Goal: Task Accomplishment & Management: Manage account settings

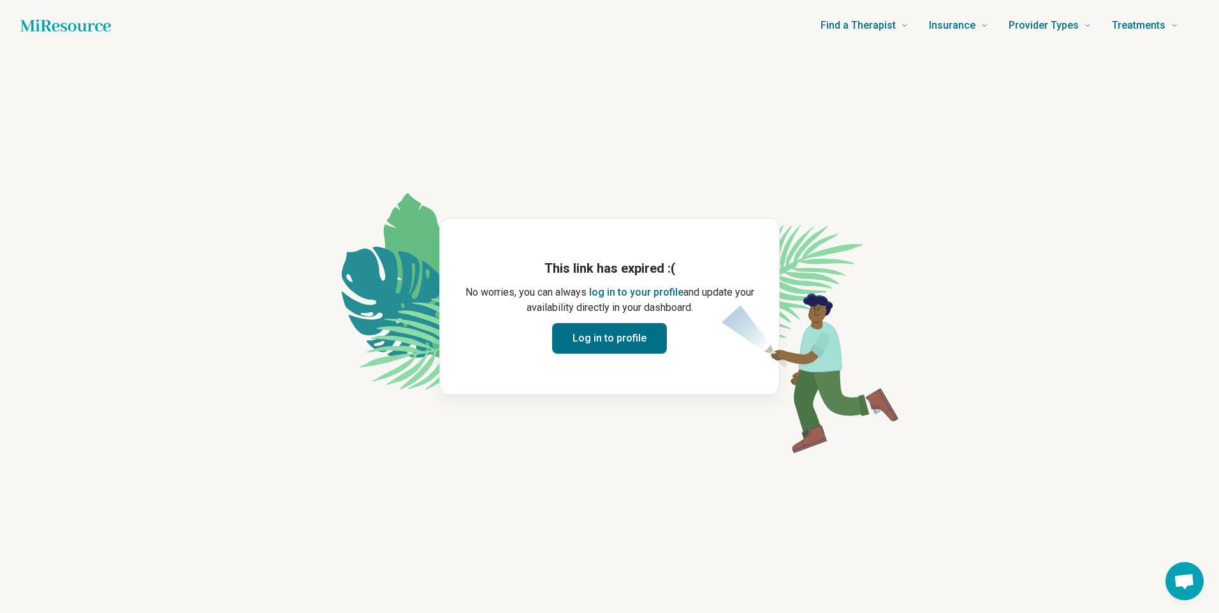
click at [627, 338] on button "Log in to profile" at bounding box center [609, 338] width 115 height 31
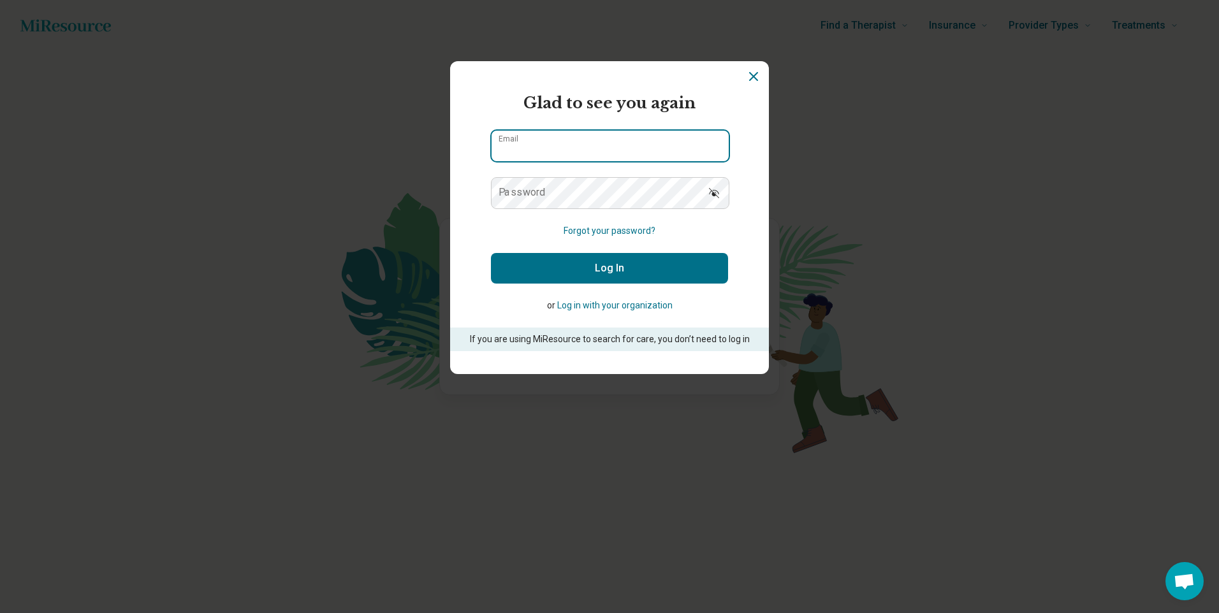
click at [582, 150] on input "Email" at bounding box center [609, 146] width 237 height 31
drag, startPoint x: 592, startPoint y: 155, endPoint x: 394, endPoint y: 171, distance: 198.9
click at [483, 159] on section "**********" at bounding box center [609, 217] width 319 height 313
type input "**********"
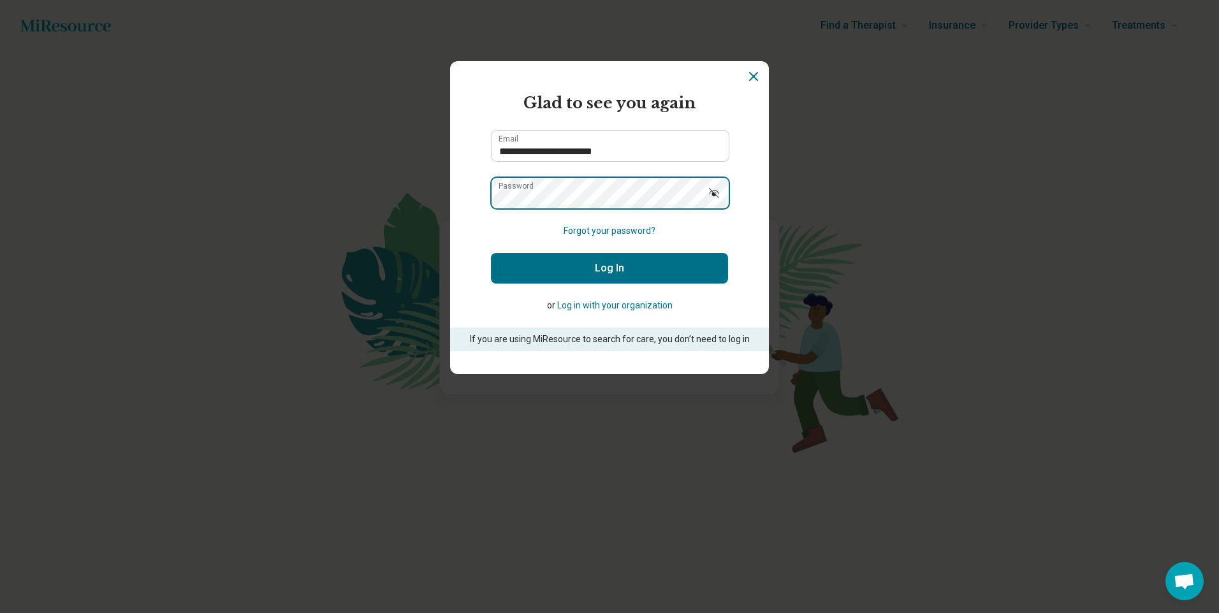
click at [491, 253] on button "Log In" at bounding box center [609, 268] width 237 height 31
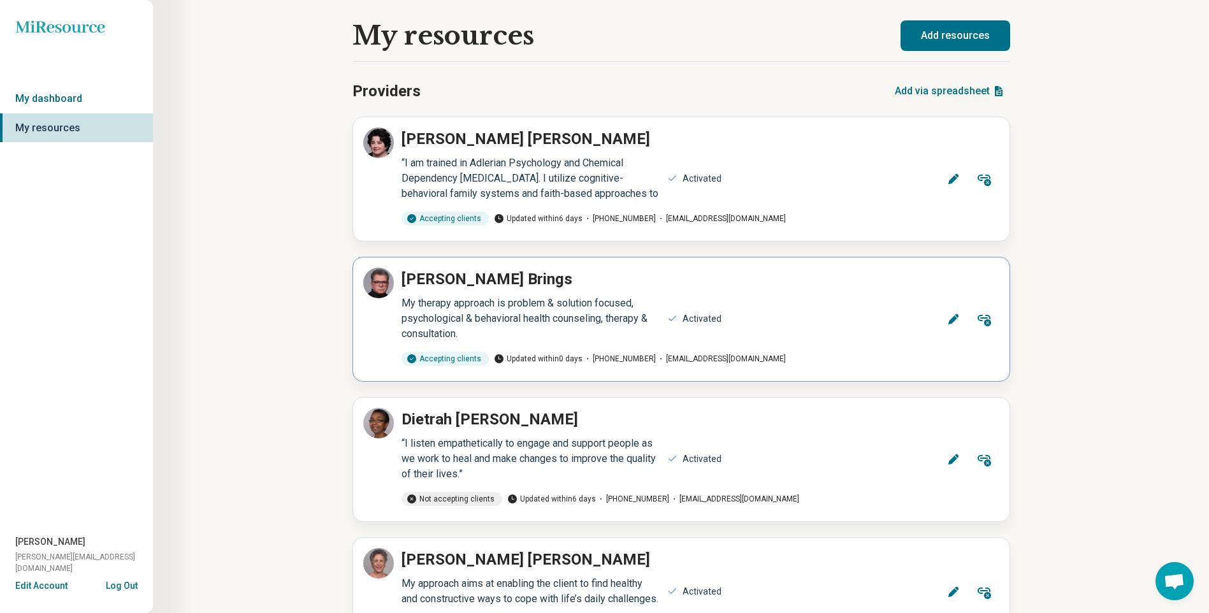
click at [954, 319] on icon at bounding box center [953, 319] width 10 height 10
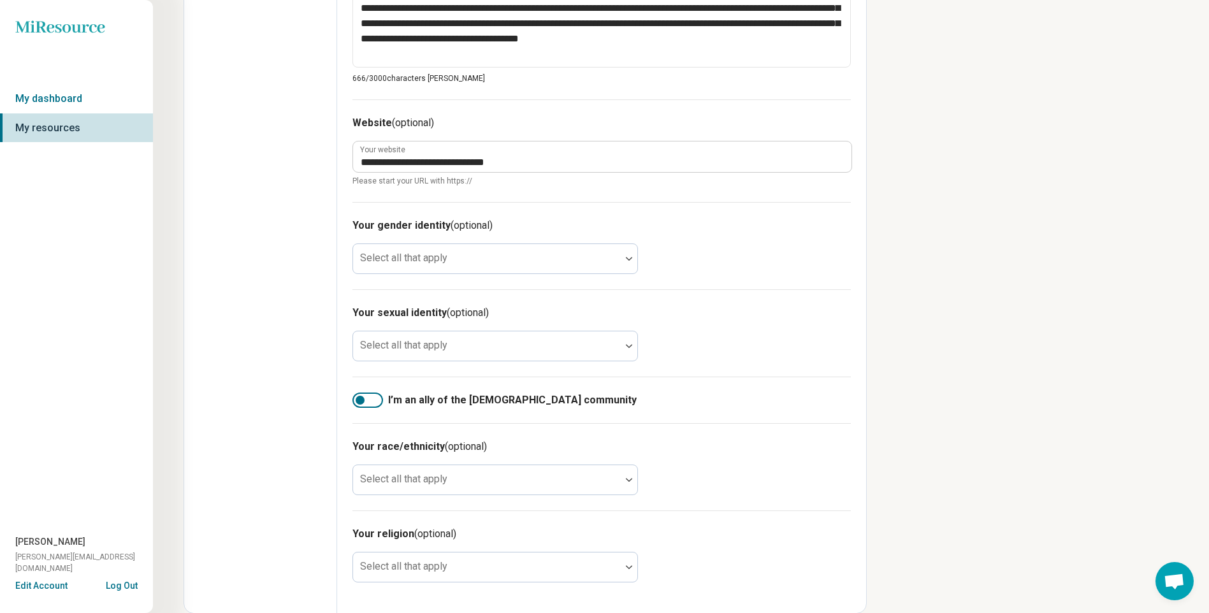
scroll to position [616, 0]
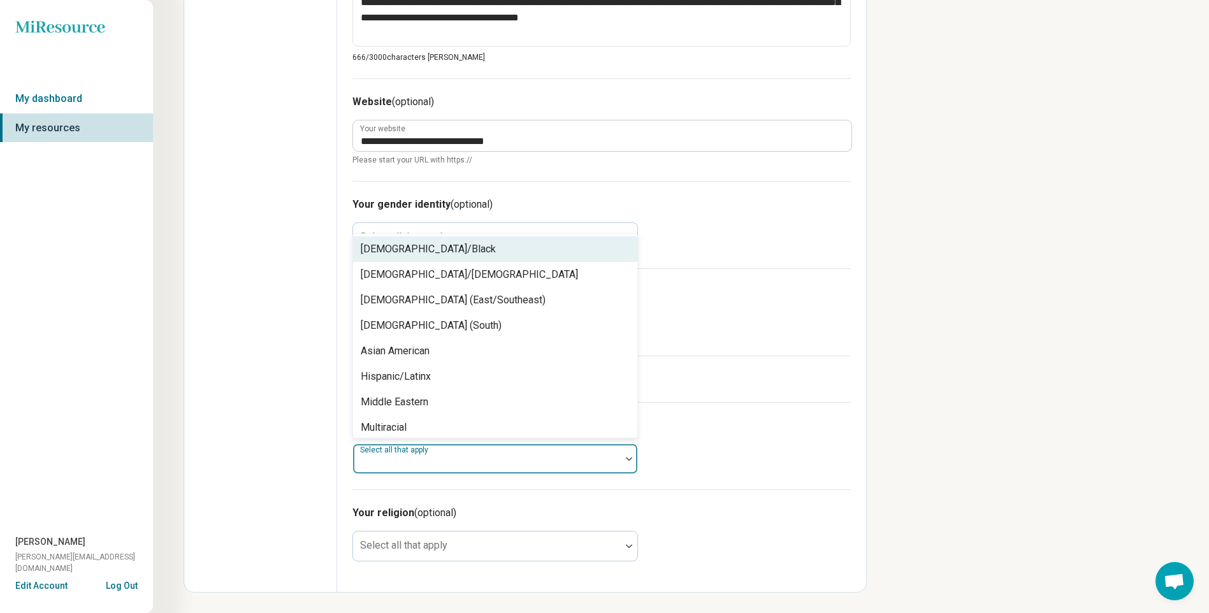
click at [524, 460] on div at bounding box center [486, 464] width 257 height 18
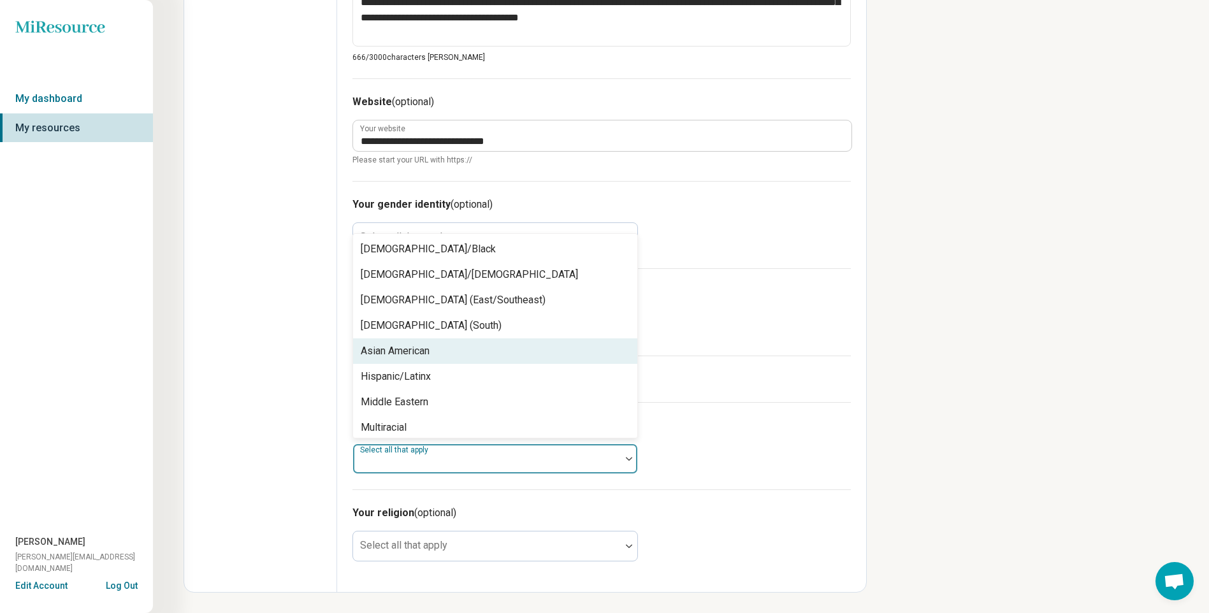
scroll to position [82, 0]
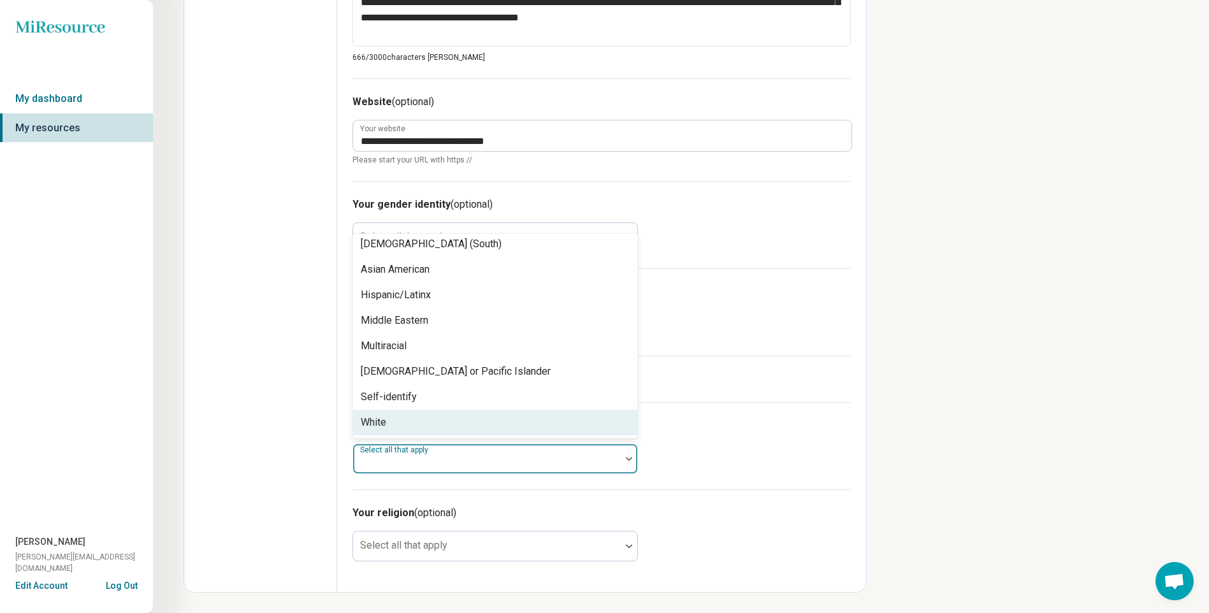
click at [451, 431] on div "White" at bounding box center [495, 422] width 284 height 25
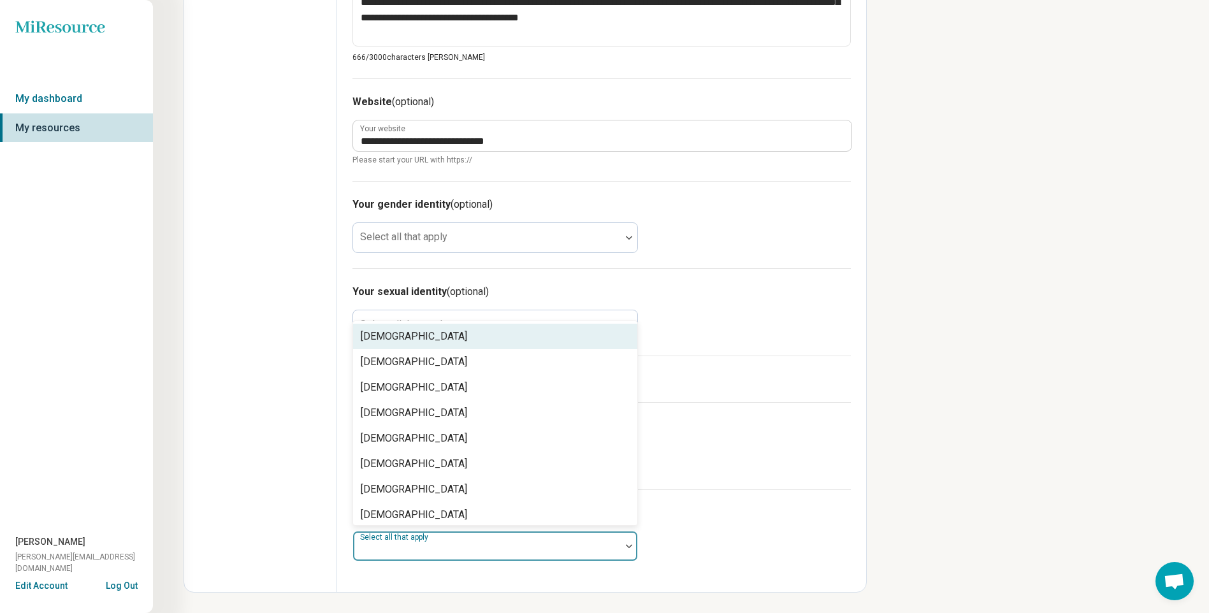
click at [472, 543] on div at bounding box center [486, 551] width 257 height 18
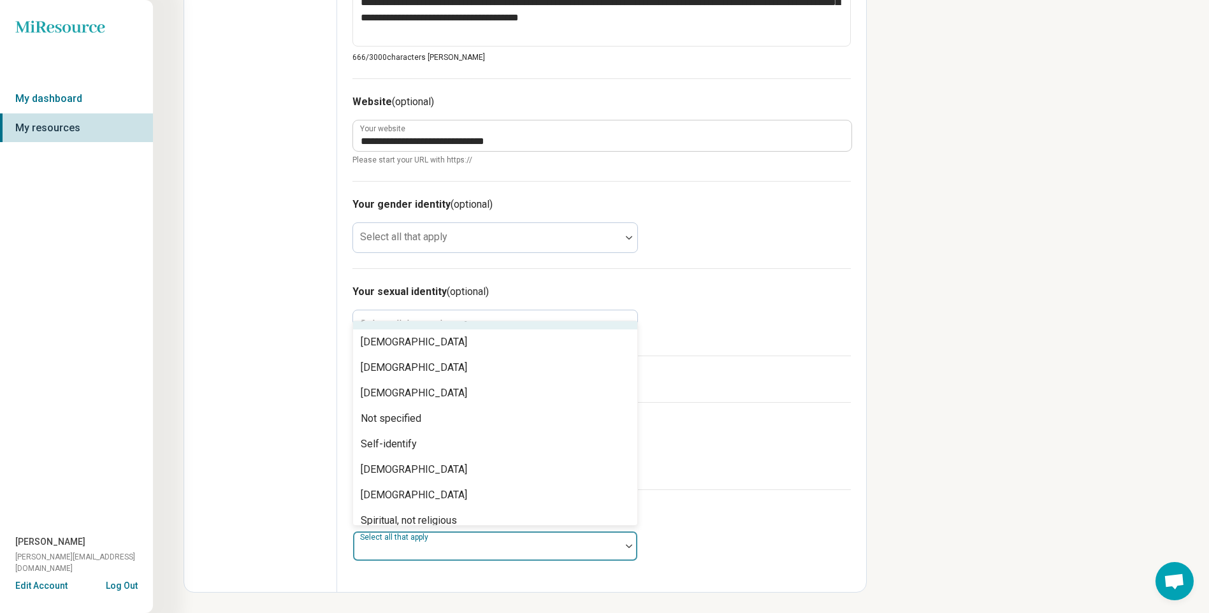
scroll to position [184, 0]
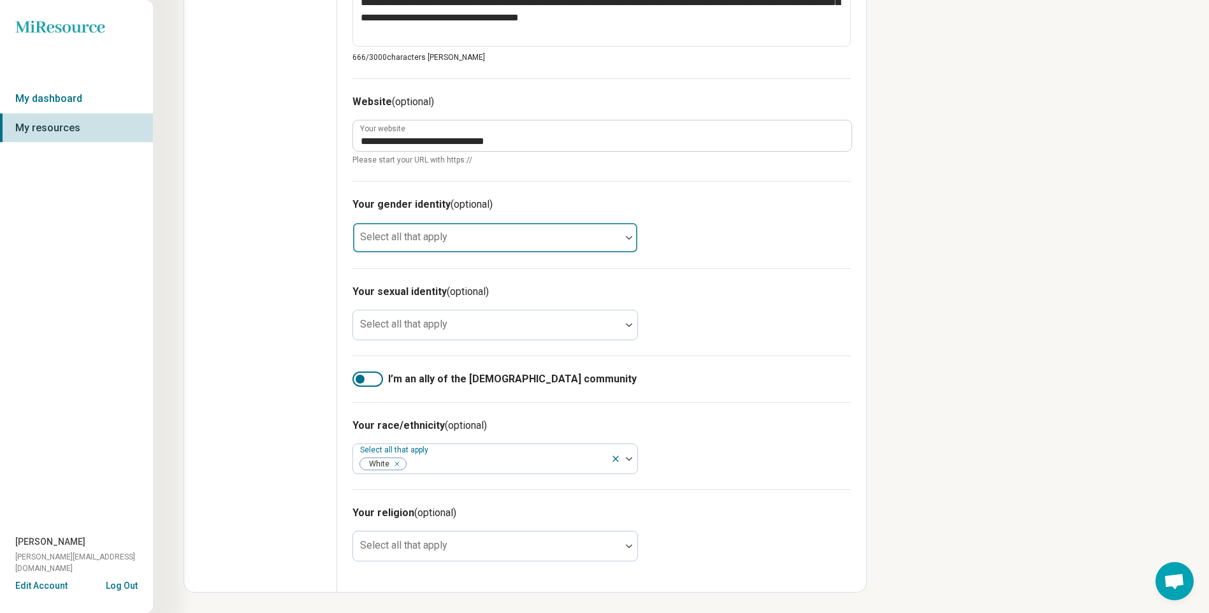
click at [405, 234] on div "Select all that apply" at bounding box center [495, 237] width 286 height 31
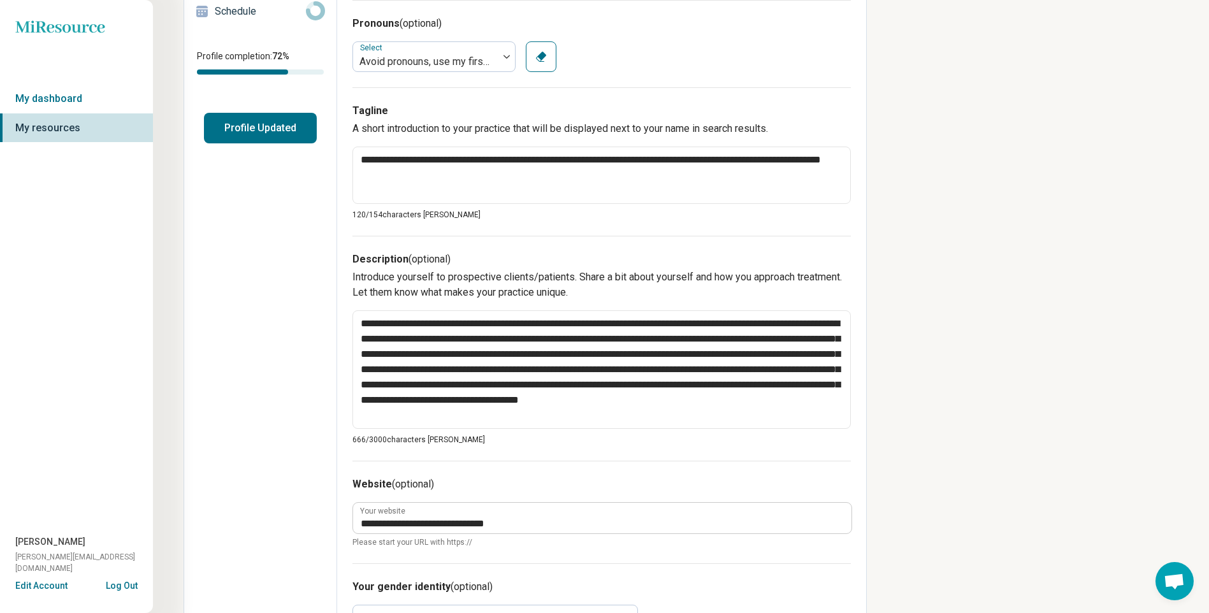
scroll to position [43, 0]
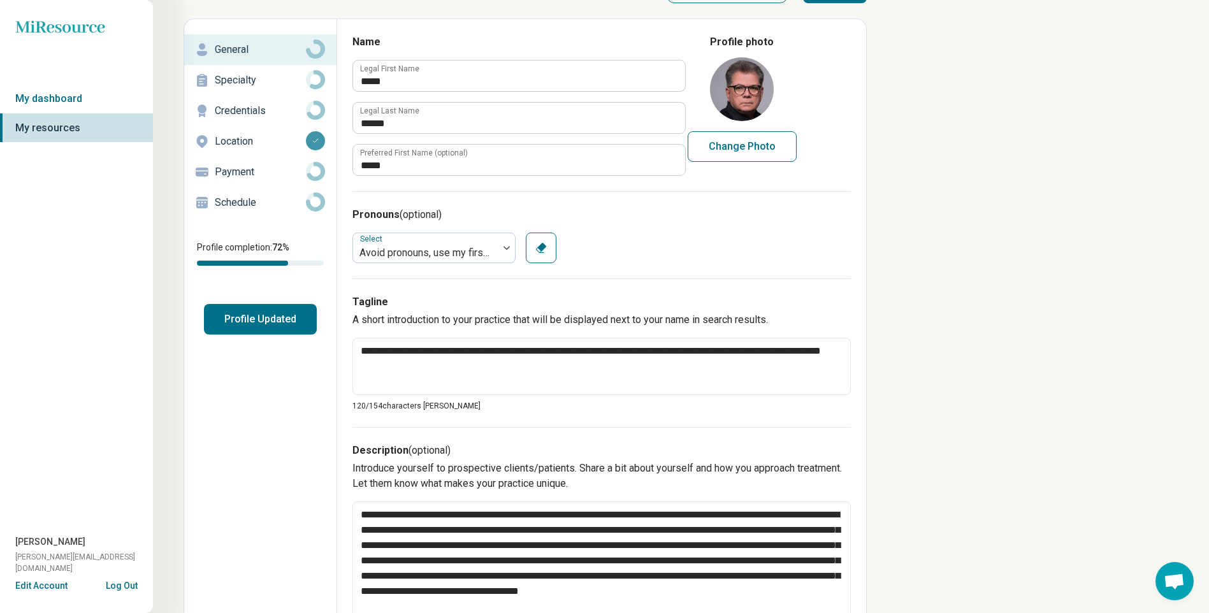
click at [235, 314] on button "Profile Updated" at bounding box center [260, 319] width 113 height 31
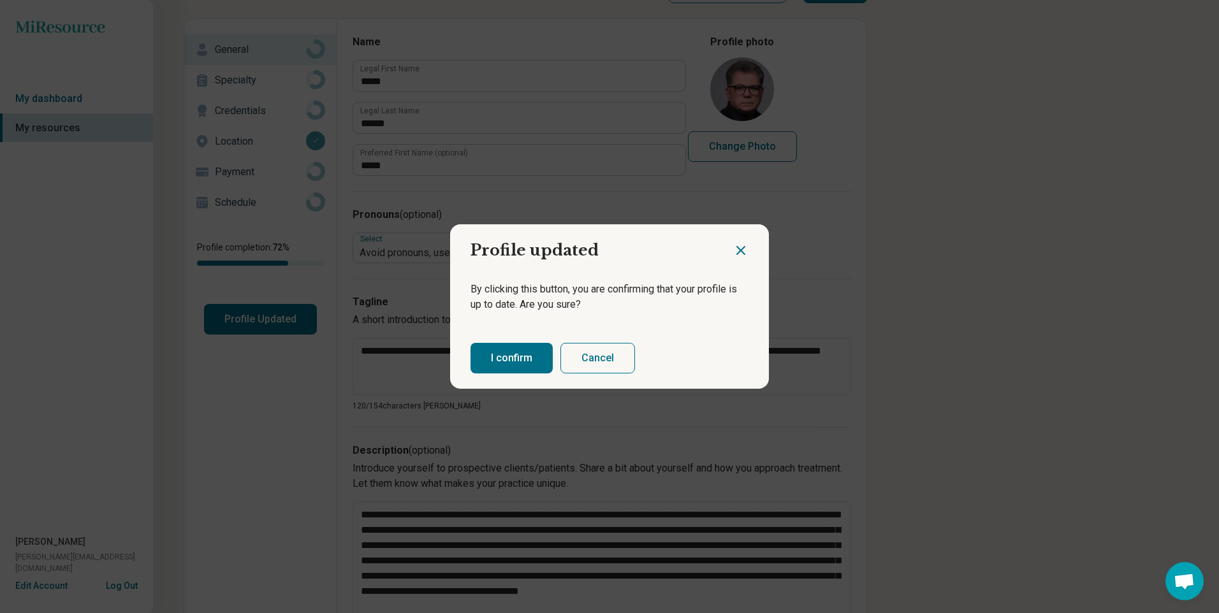
click at [503, 351] on button "I confirm" at bounding box center [511, 358] width 82 height 31
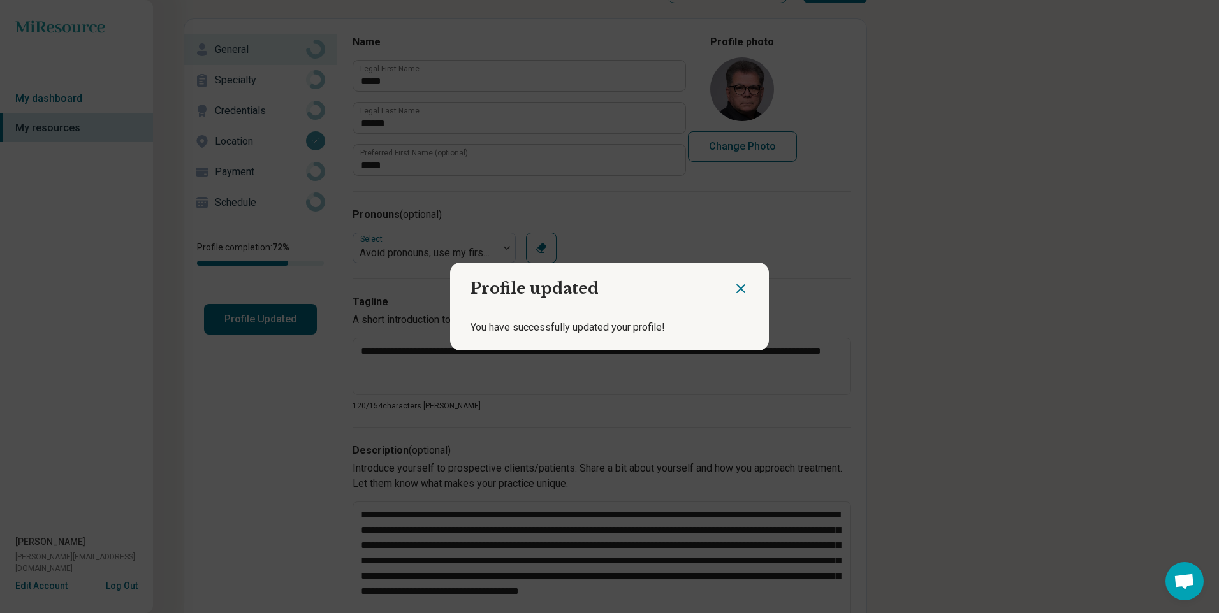
click at [737, 287] on icon "Close dialog" at bounding box center [741, 289] width 8 height 8
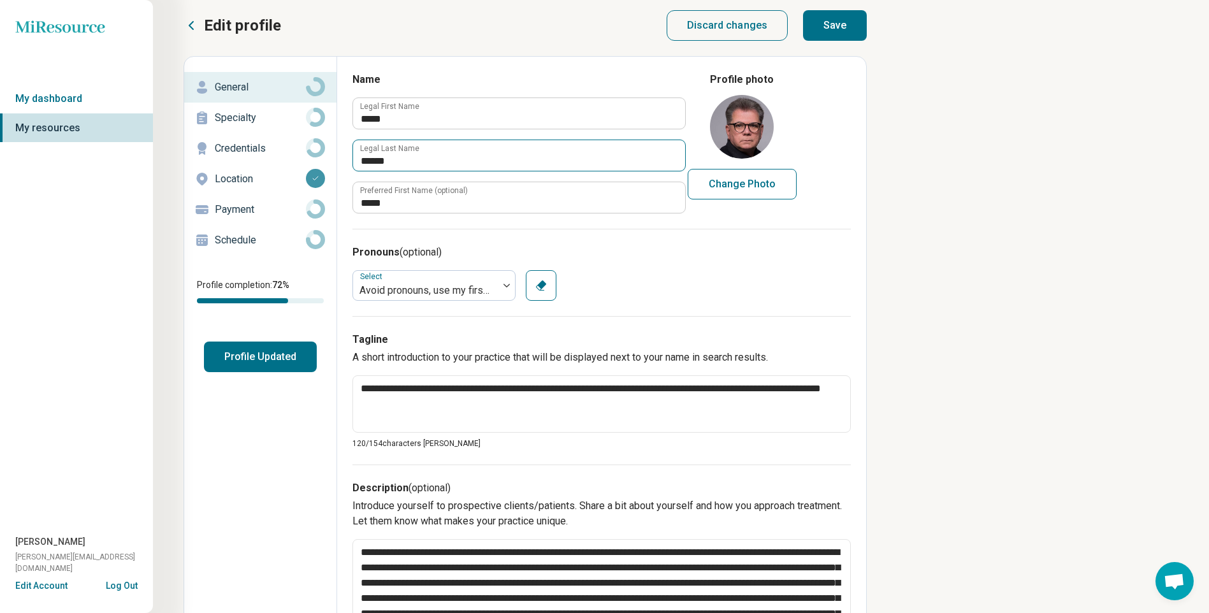
scroll to position [0, 0]
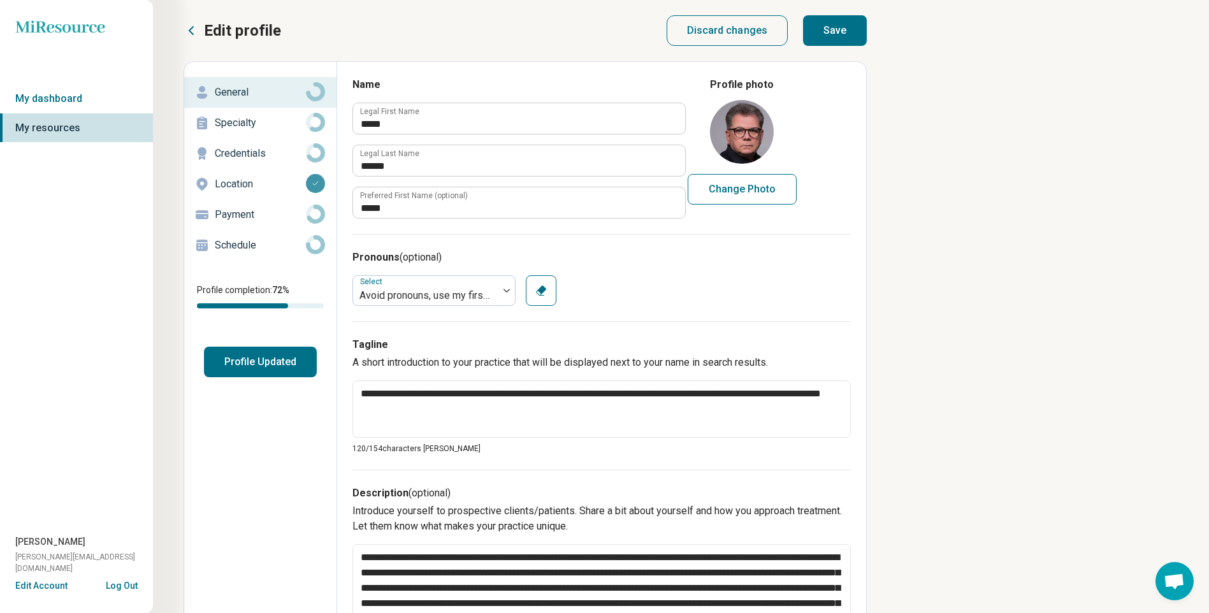
click at [259, 127] on p "Specialty" at bounding box center [260, 122] width 91 height 15
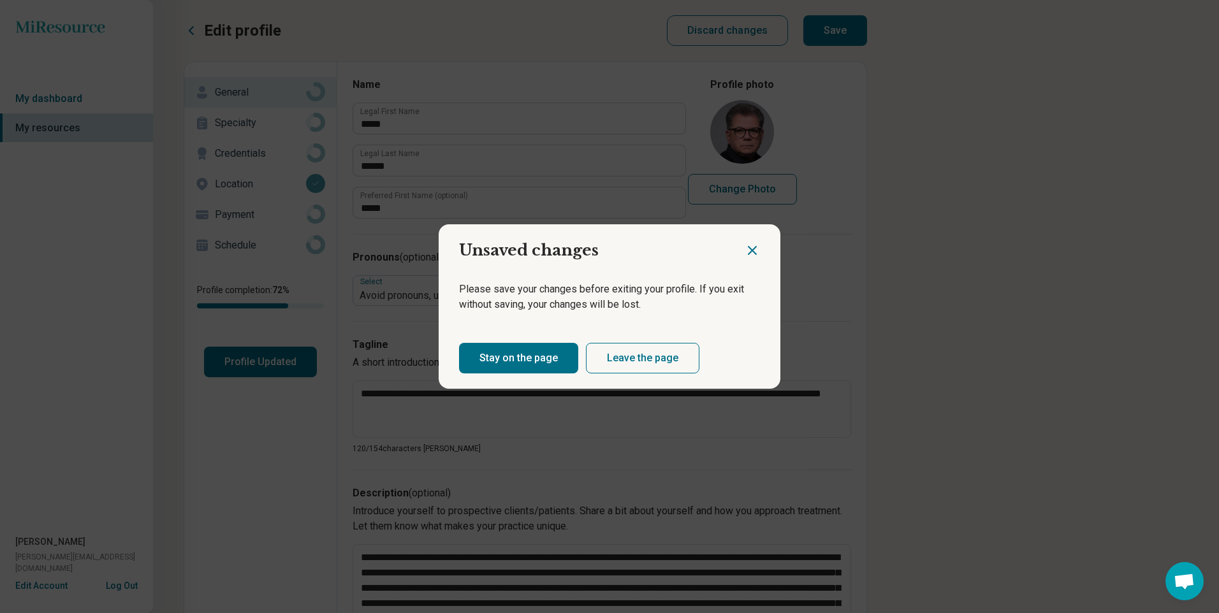
click at [547, 363] on button "Stay on the page" at bounding box center [518, 358] width 119 height 31
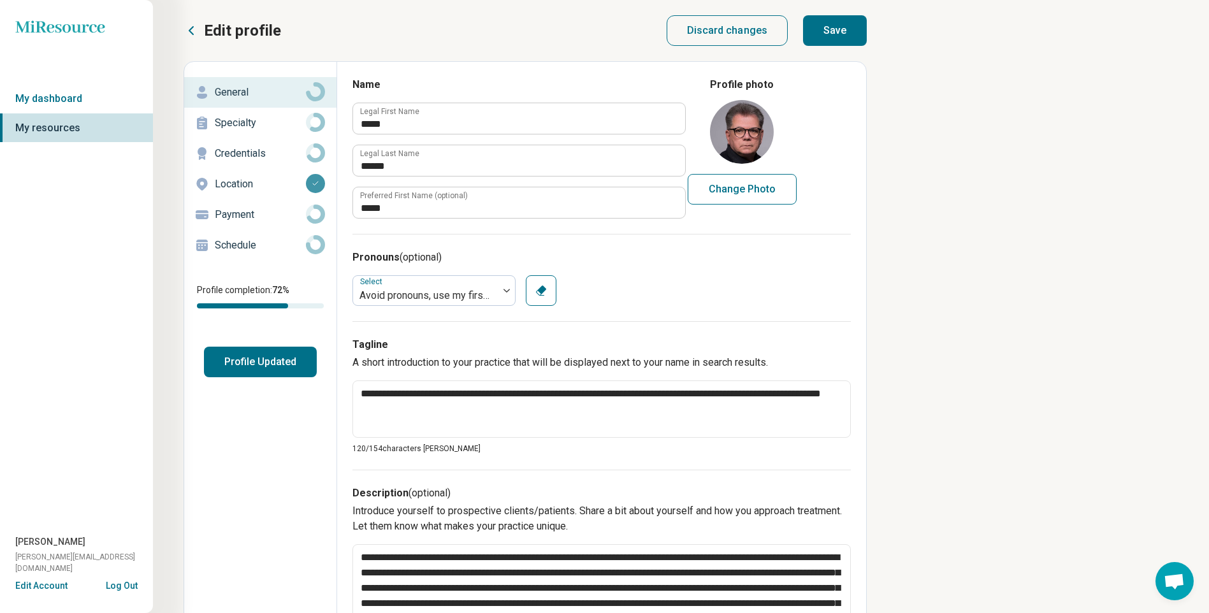
click at [270, 368] on button "Profile Updated" at bounding box center [260, 362] width 113 height 31
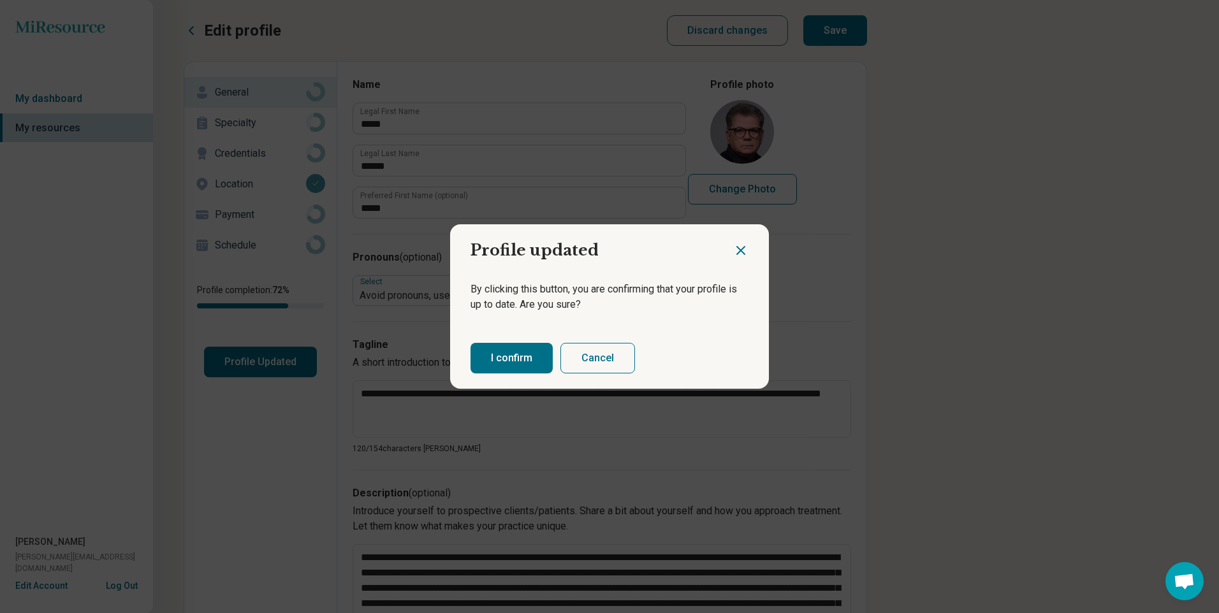
click at [490, 355] on button "I confirm" at bounding box center [511, 358] width 82 height 31
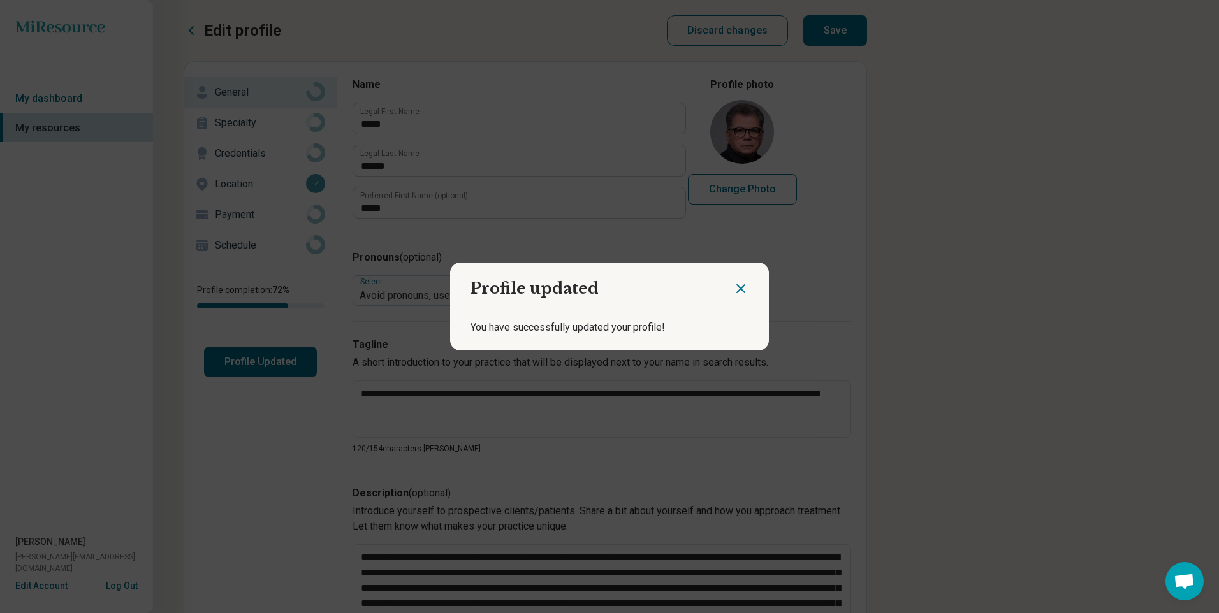
click at [737, 288] on icon "Close dialog" at bounding box center [740, 288] width 15 height 15
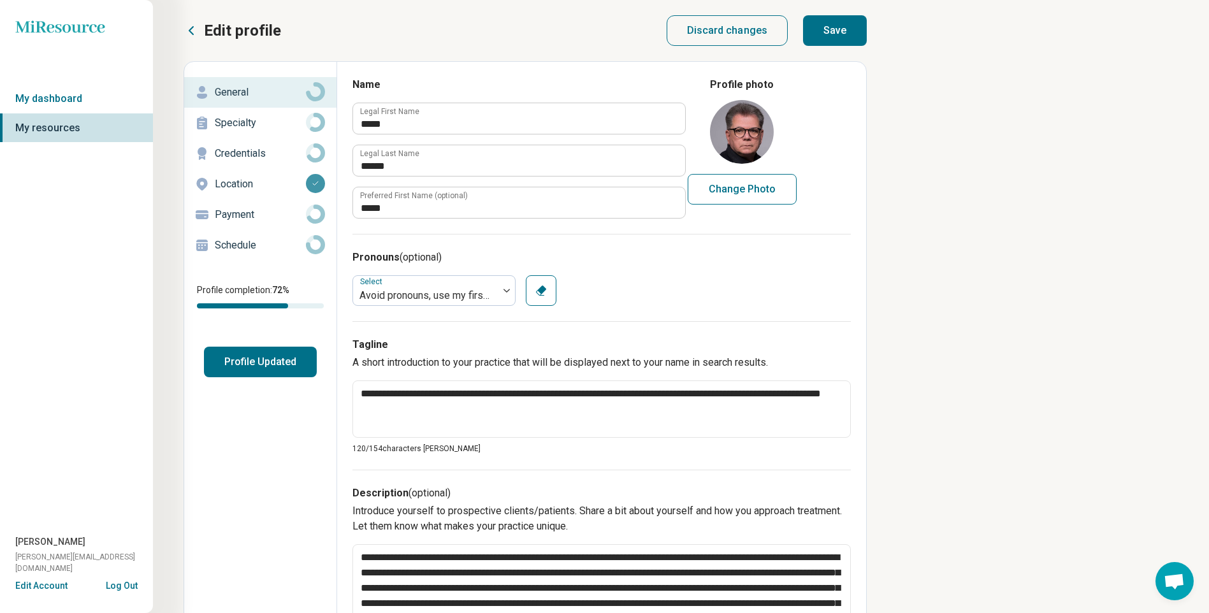
click at [261, 122] on p "Specialty" at bounding box center [260, 122] width 91 height 15
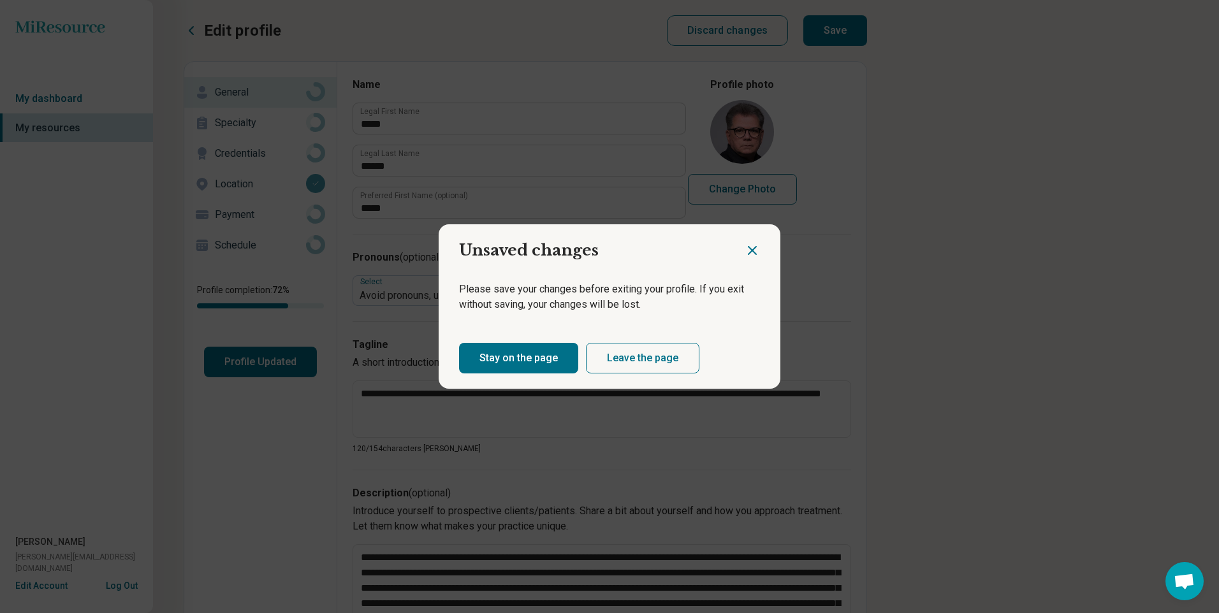
click at [653, 356] on button "Leave the page" at bounding box center [642, 358] width 113 height 31
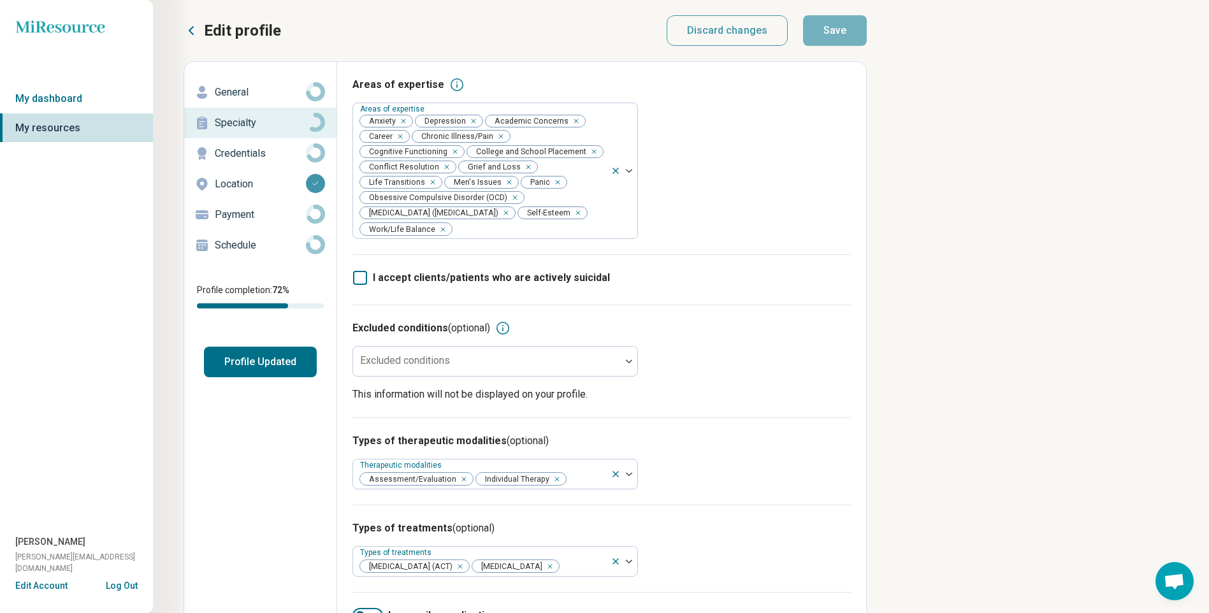
click at [278, 180] on p "Location" at bounding box center [260, 184] width 91 height 15
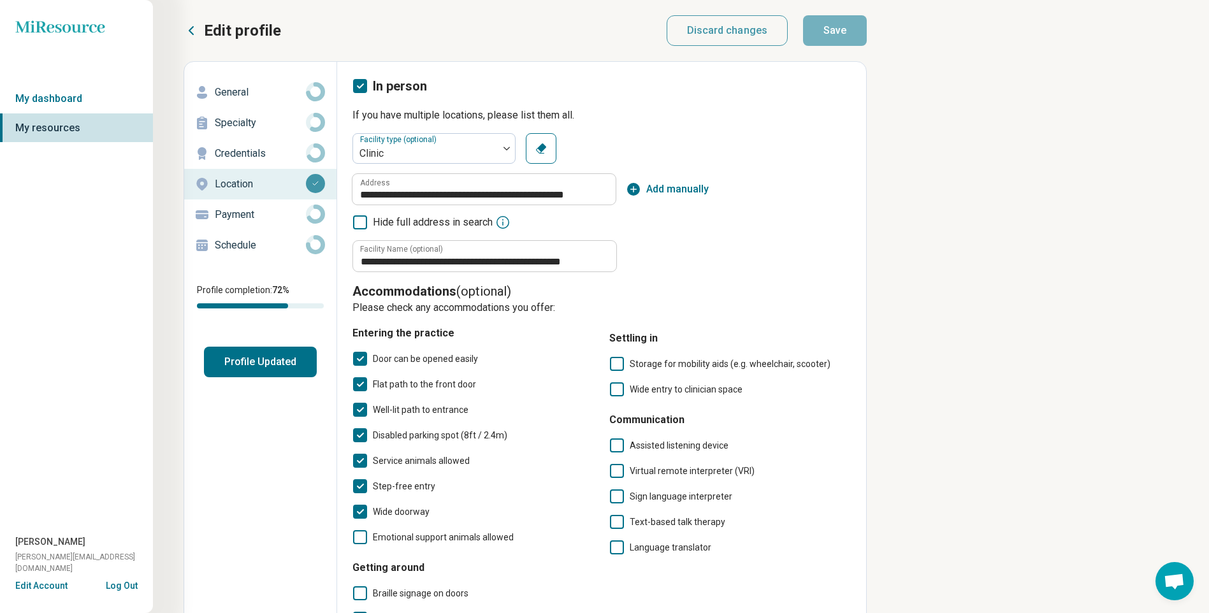
click at [79, 25] on icon at bounding box center [59, 26] width 89 height 12
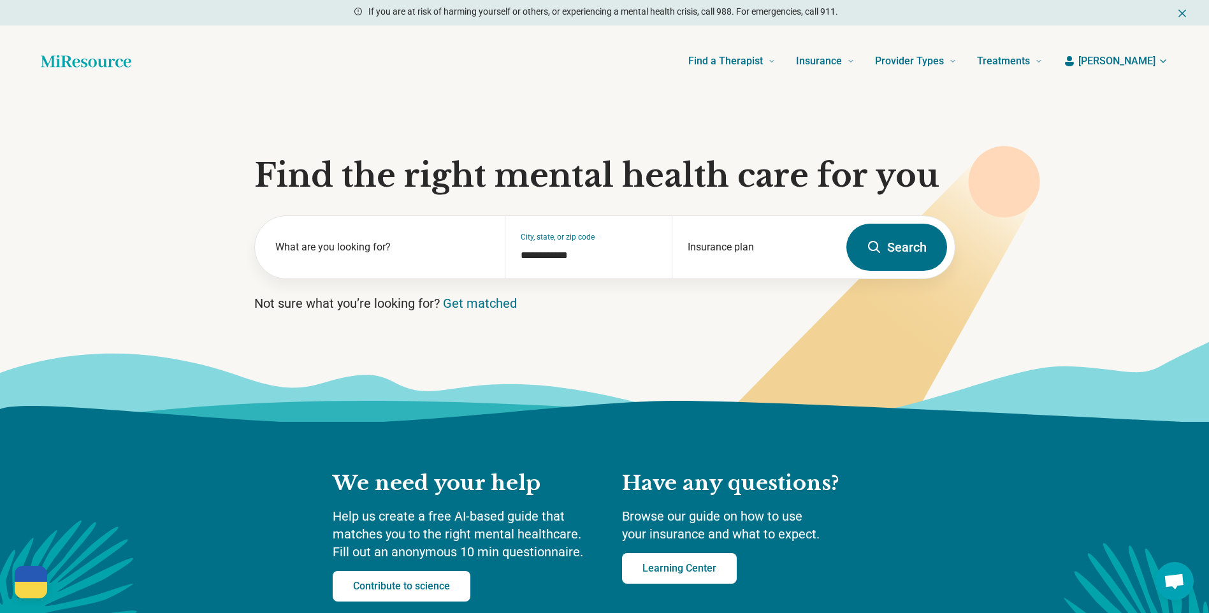
click at [1143, 61] on span "[PERSON_NAME]" at bounding box center [1116, 61] width 77 height 15
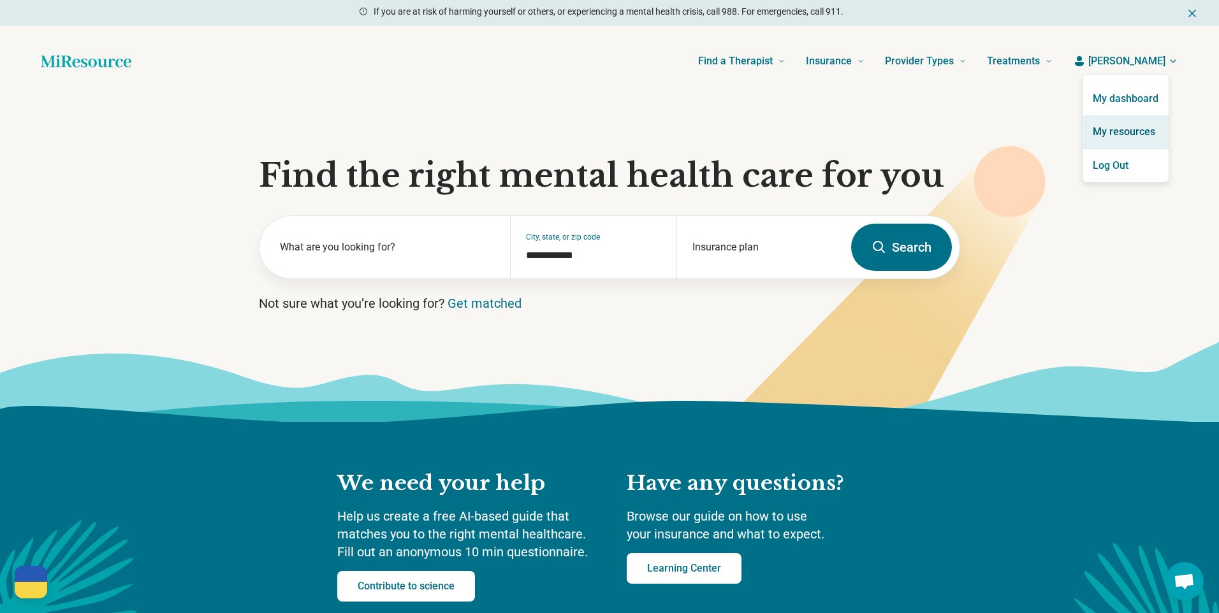
click at [1138, 128] on link "My resources" at bounding box center [1125, 131] width 86 height 33
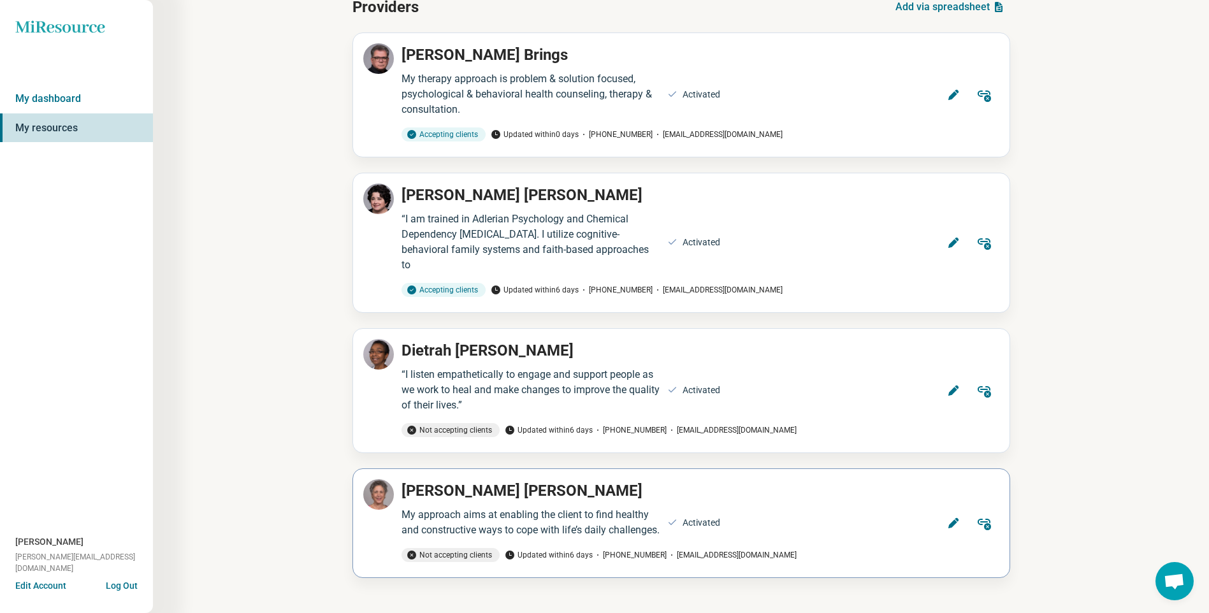
scroll to position [85, 0]
click at [948, 520] on icon at bounding box center [953, 523] width 10 height 10
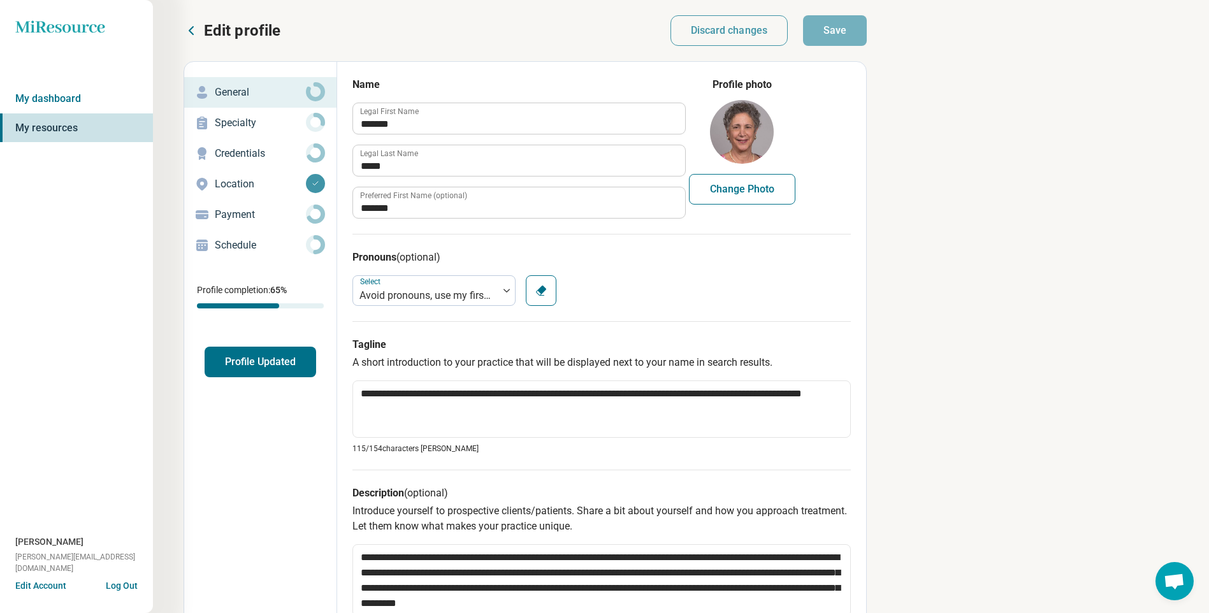
click at [247, 119] on p "Specialty" at bounding box center [260, 122] width 91 height 15
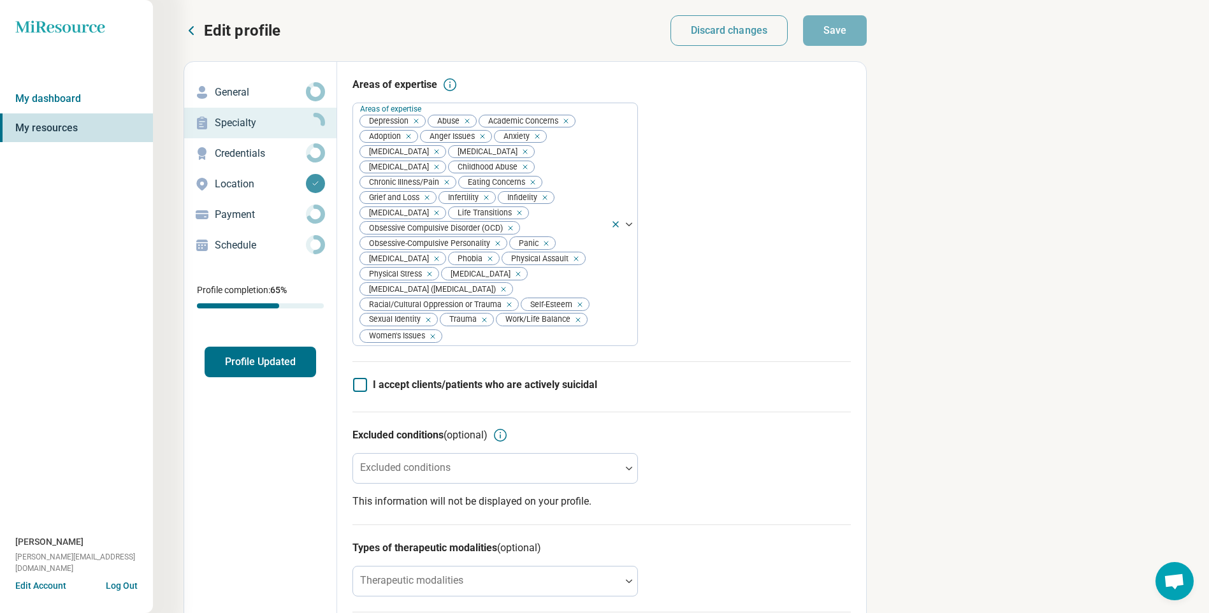
click at [242, 156] on p "Credentials" at bounding box center [260, 153] width 91 height 15
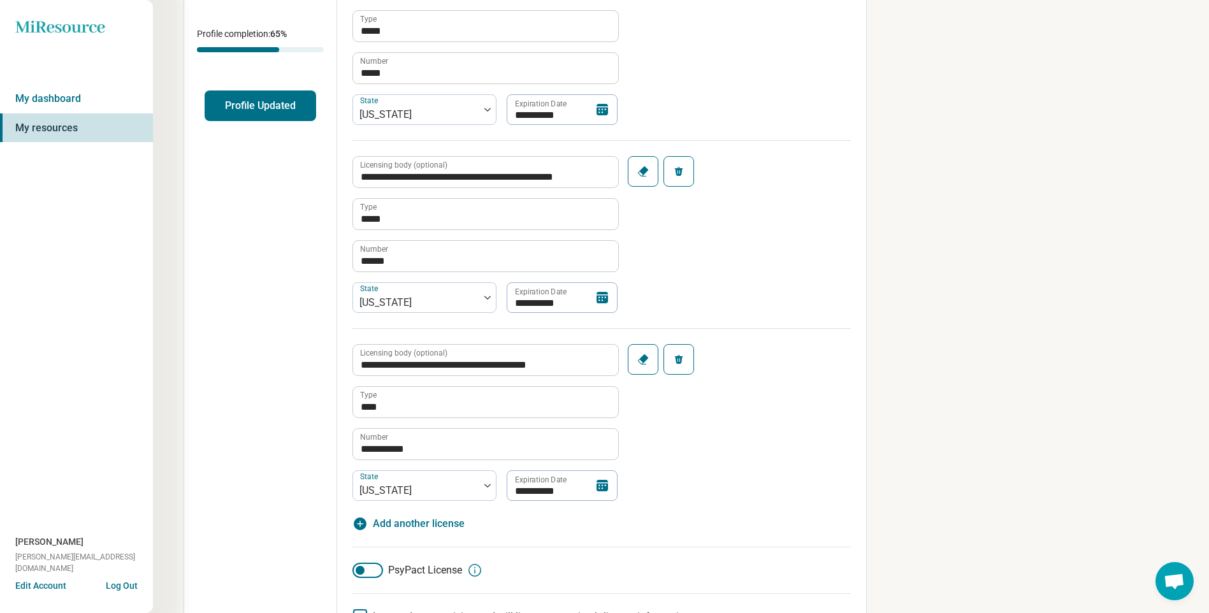
scroll to position [255, 0]
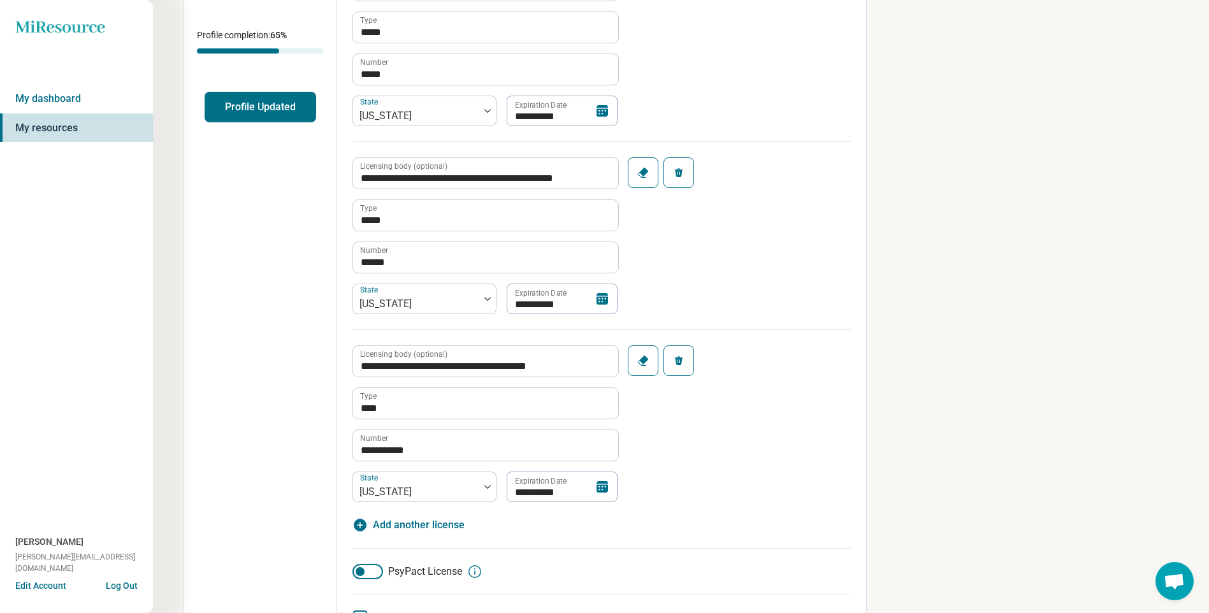
click at [676, 356] on icon "button" at bounding box center [679, 361] width 10 height 10
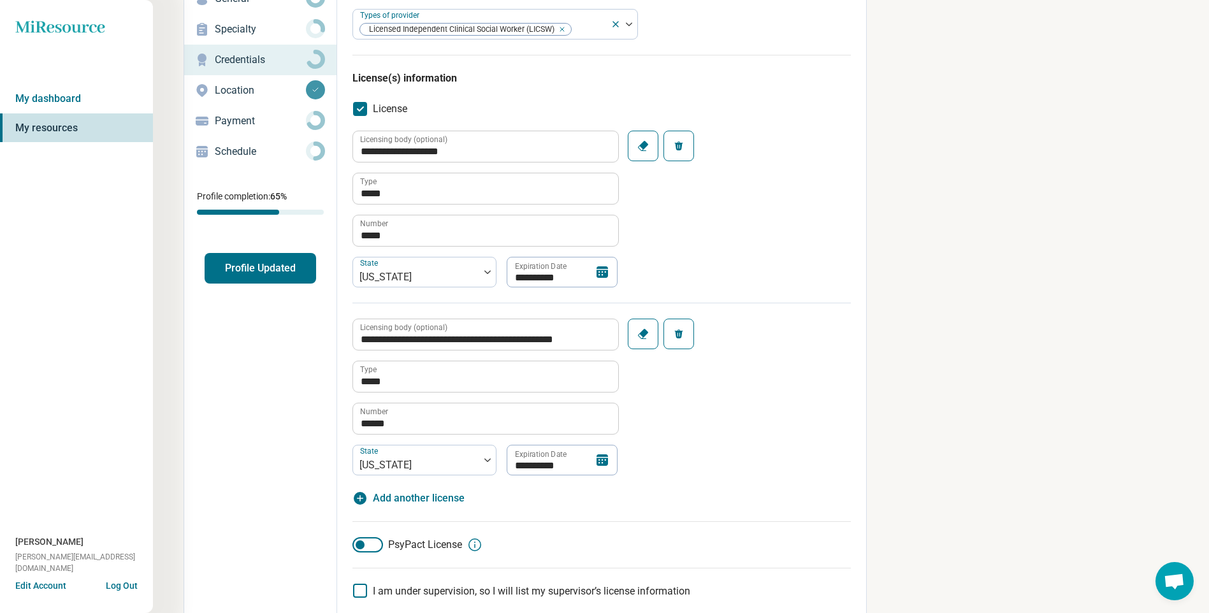
scroll to position [0, 0]
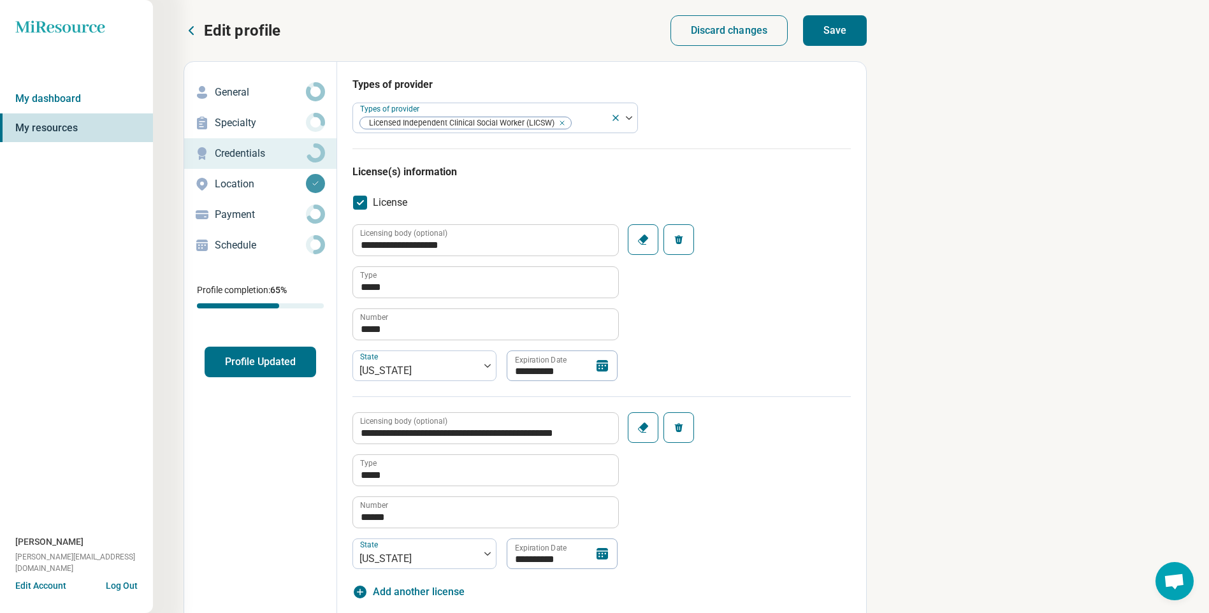
click at [835, 36] on button "Save" at bounding box center [835, 30] width 64 height 31
type textarea "*"
click at [283, 355] on button "Profile Updated" at bounding box center [261, 362] width 112 height 31
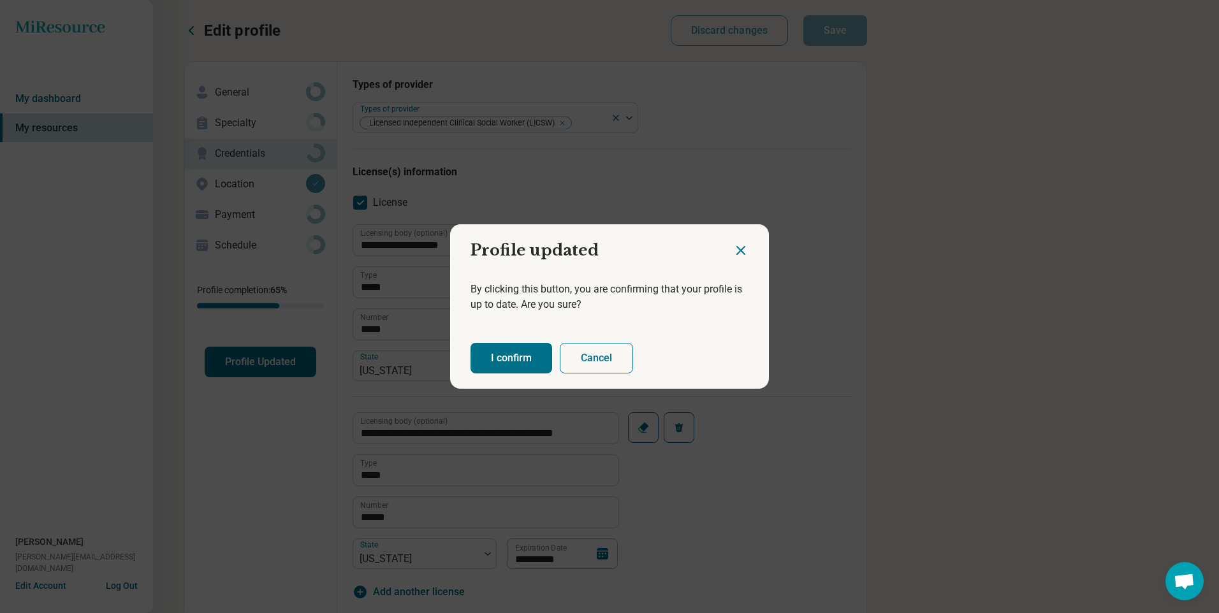
click at [505, 366] on button "I confirm" at bounding box center [511, 358] width 82 height 31
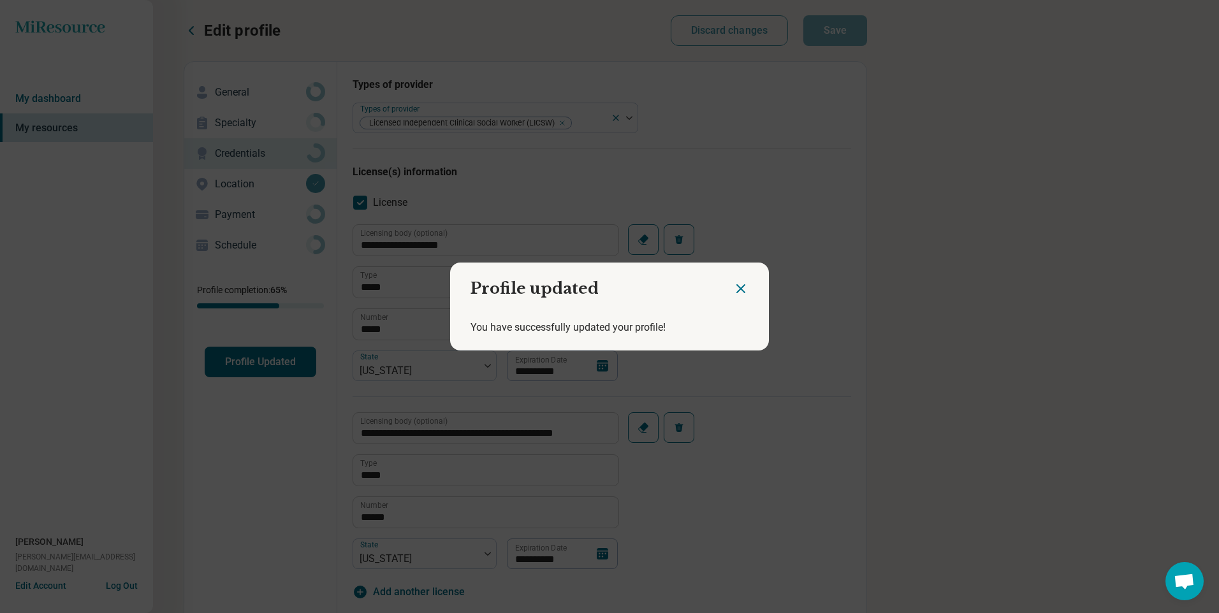
click at [736, 287] on icon "Close dialog" at bounding box center [740, 288] width 15 height 15
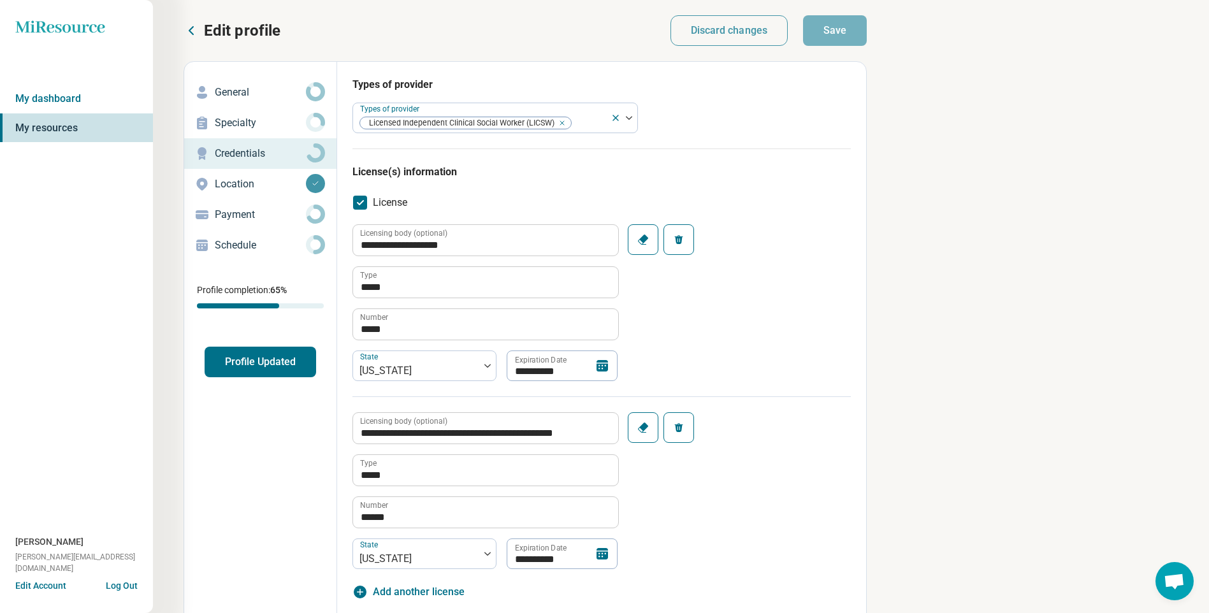
click at [221, 185] on p "Location" at bounding box center [260, 184] width 91 height 15
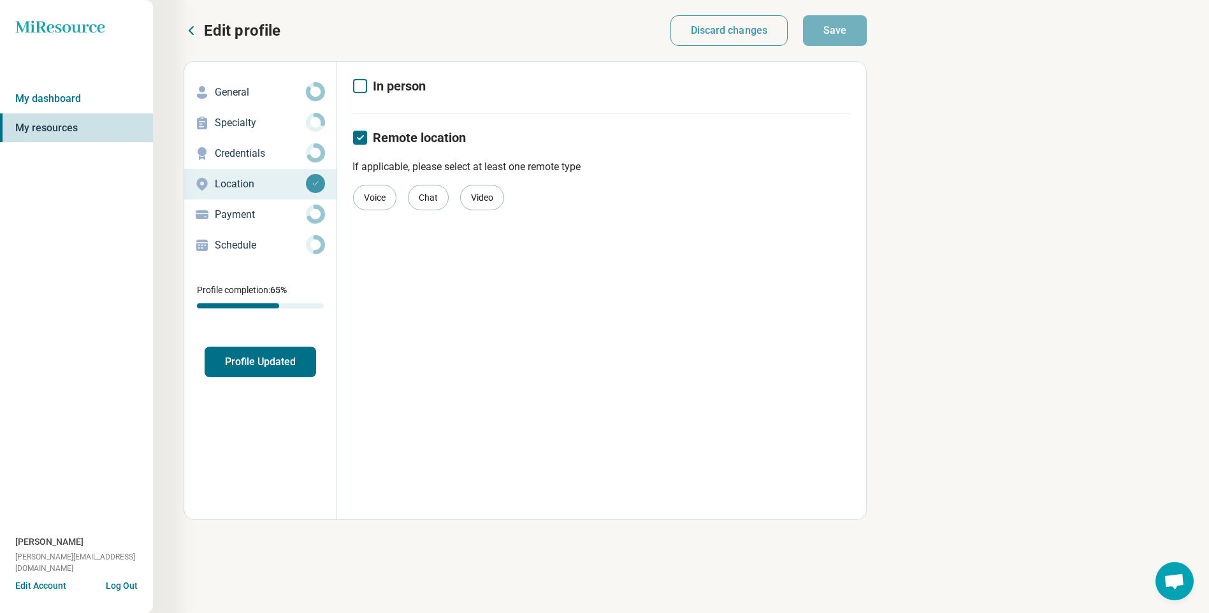
click at [239, 249] on p "Schedule" at bounding box center [260, 245] width 91 height 15
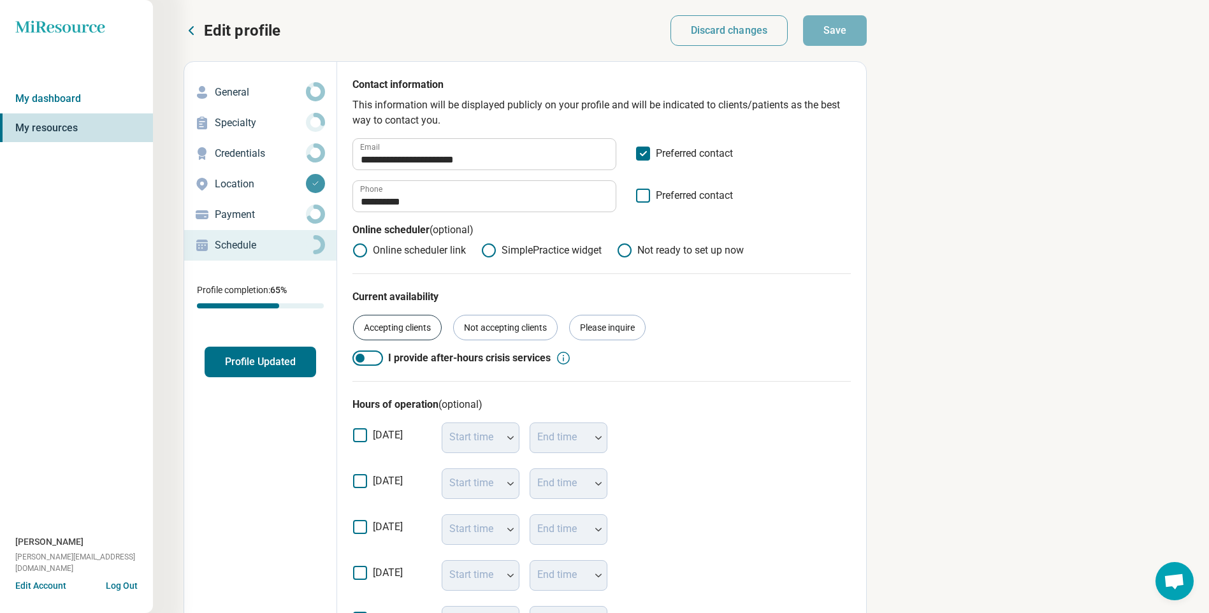
click at [396, 329] on div "Accepting clients" at bounding box center [397, 327] width 89 height 25
click at [846, 34] on button "Save" at bounding box center [835, 30] width 64 height 31
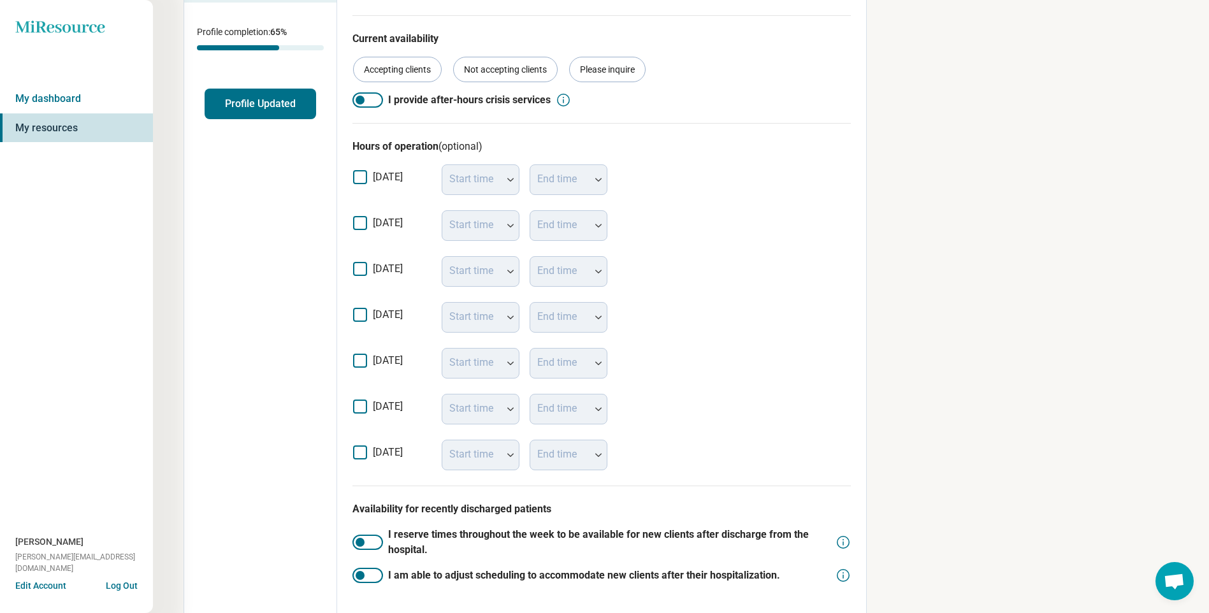
scroll to position [61, 0]
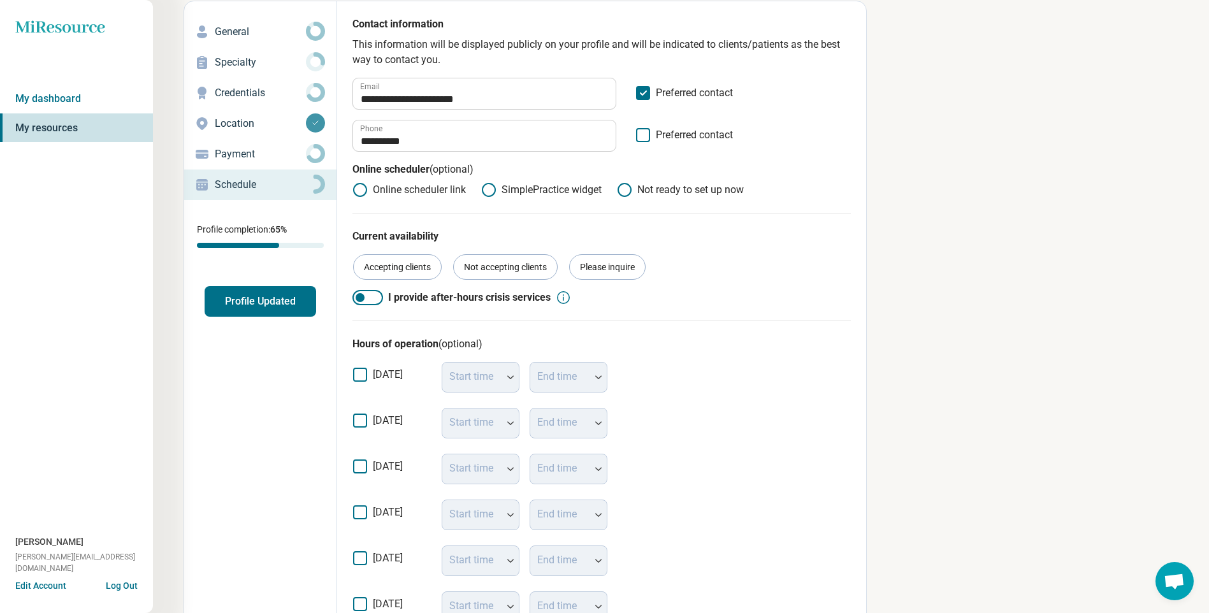
click at [254, 297] on button "Profile Updated" at bounding box center [261, 301] width 112 height 31
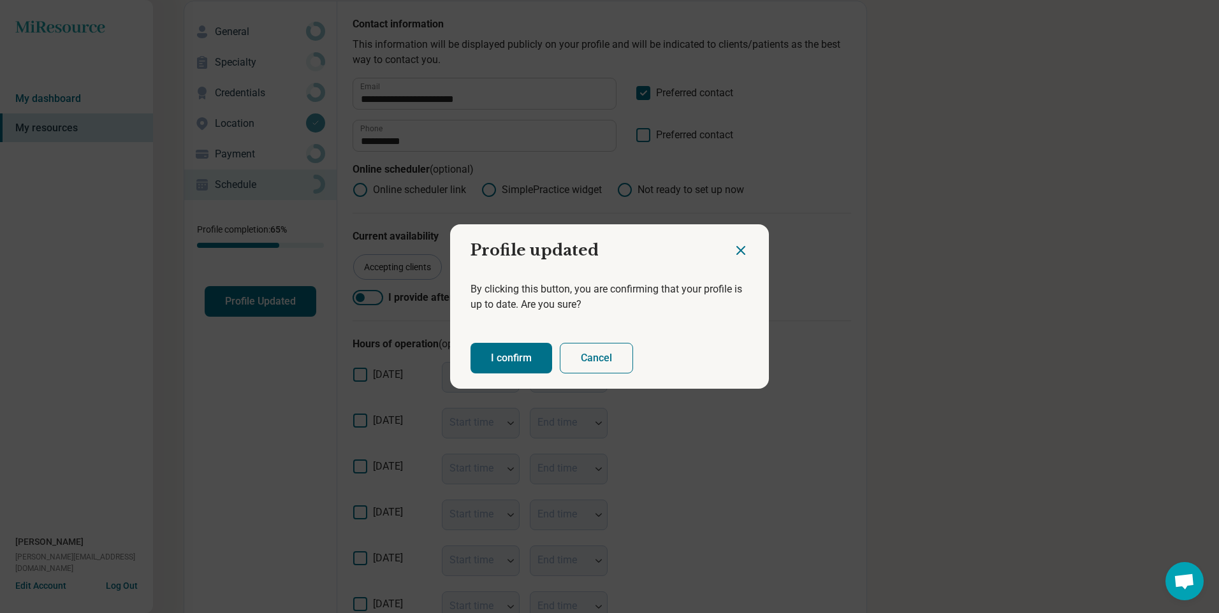
click at [521, 353] on button "I confirm" at bounding box center [511, 358] width 82 height 31
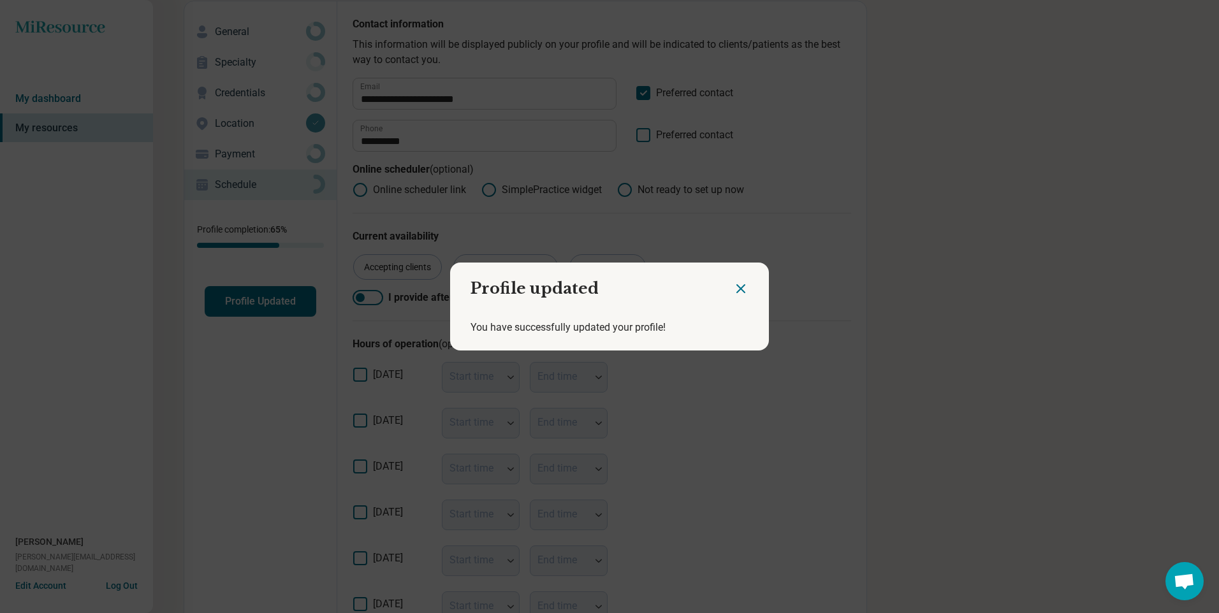
click at [733, 289] on icon "Close dialog" at bounding box center [740, 288] width 15 height 15
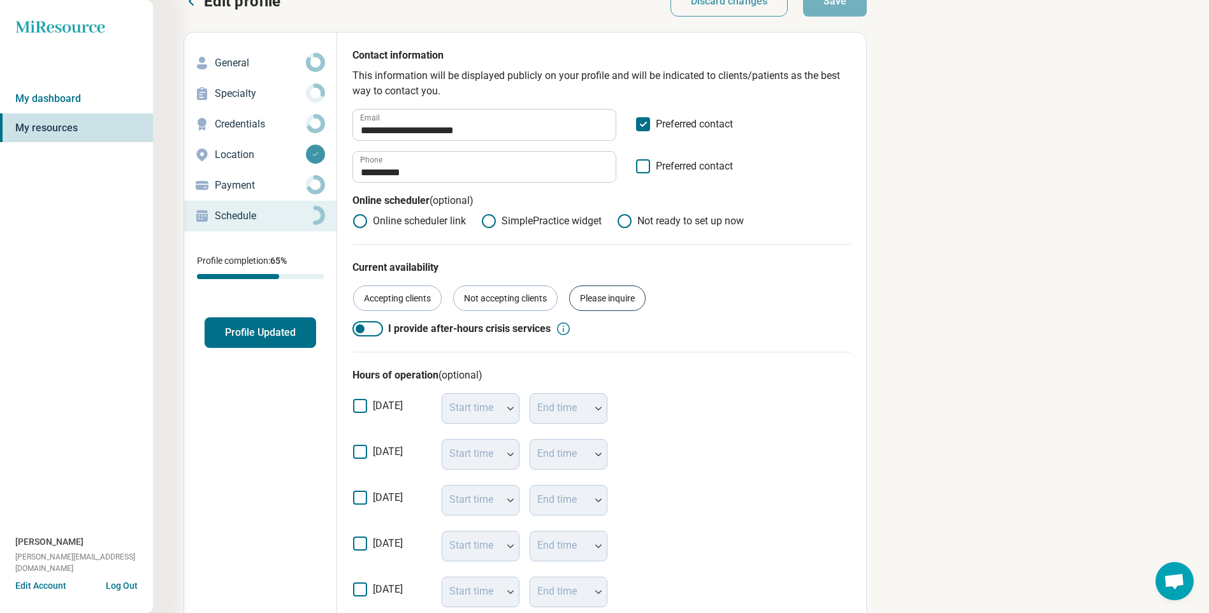
scroll to position [0, 0]
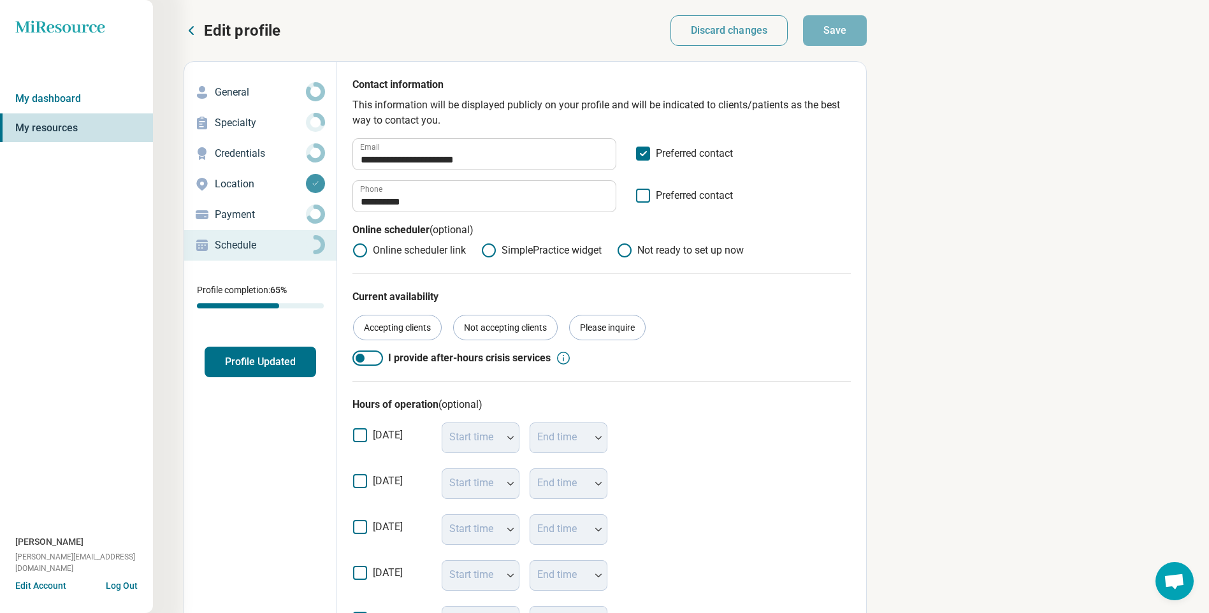
click at [272, 365] on button "Profile Updated" at bounding box center [261, 362] width 112 height 31
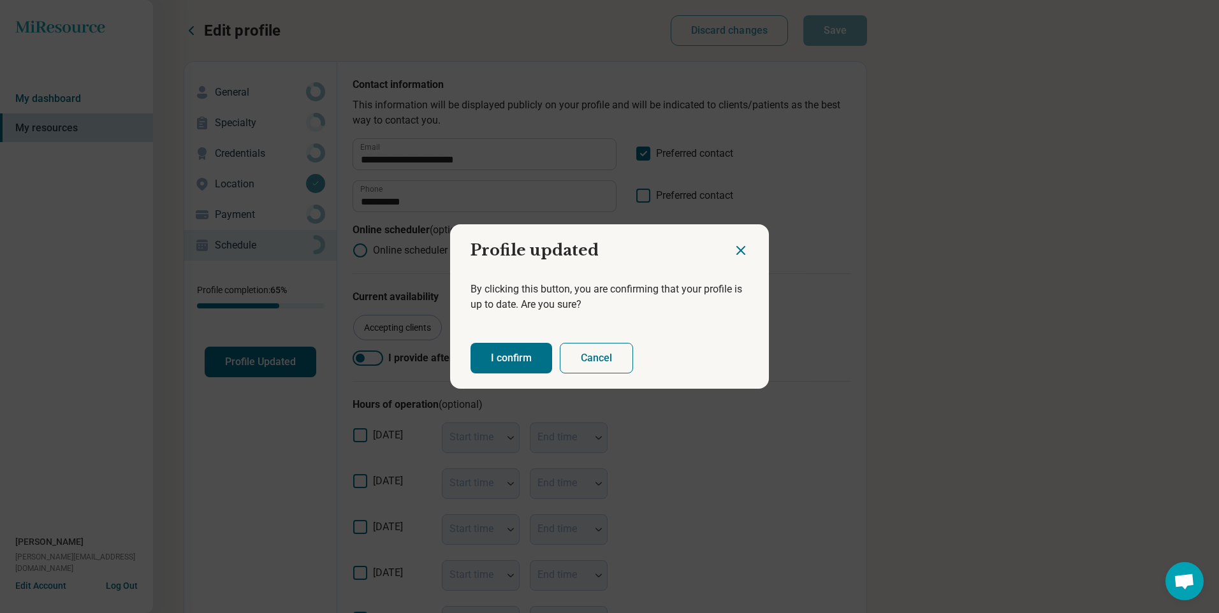
click at [507, 351] on button "I confirm" at bounding box center [511, 358] width 82 height 31
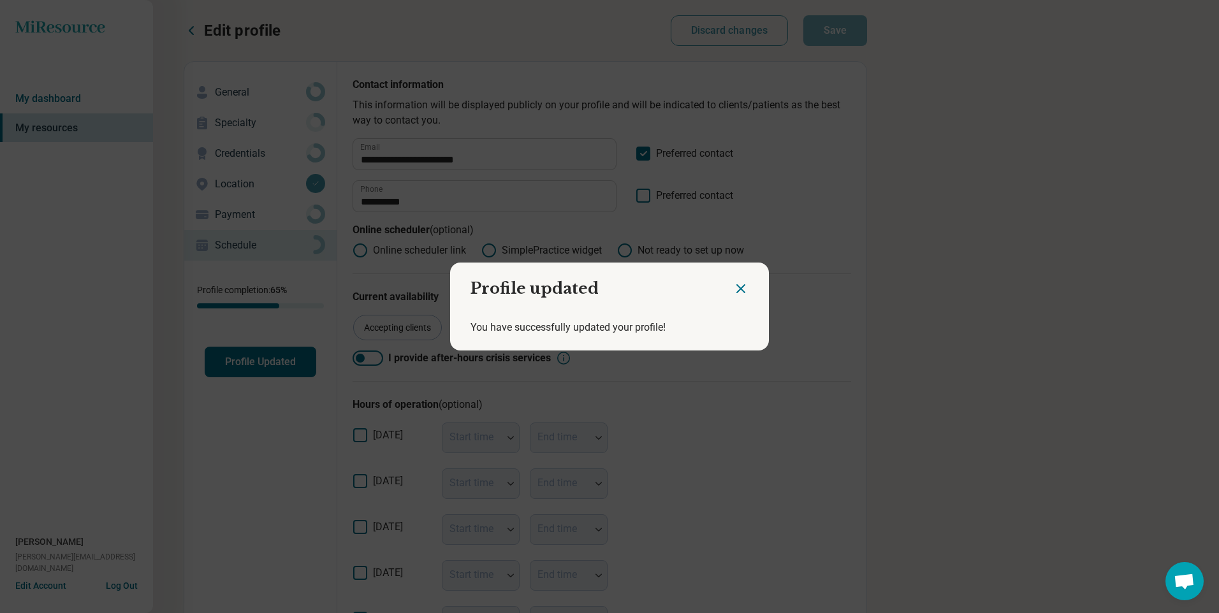
click at [734, 284] on icon "Close dialog" at bounding box center [740, 288] width 15 height 15
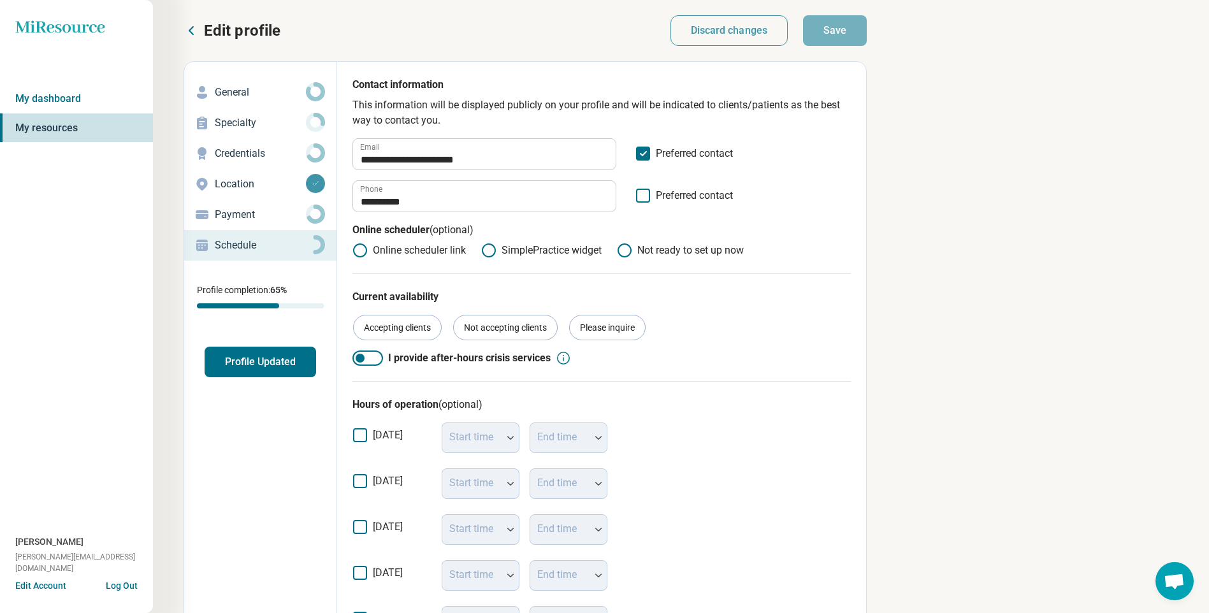
click at [66, 28] on icon "Miresource logo" at bounding box center [60, 26] width 90 height 13
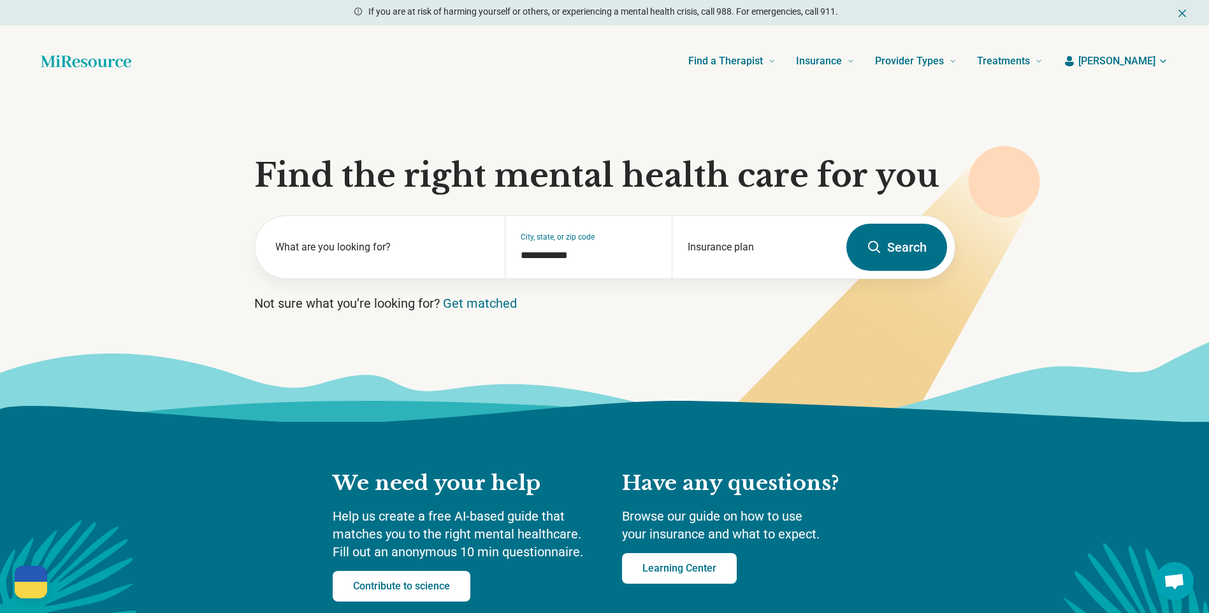
click at [1135, 62] on span "[PERSON_NAME]" at bounding box center [1116, 61] width 77 height 15
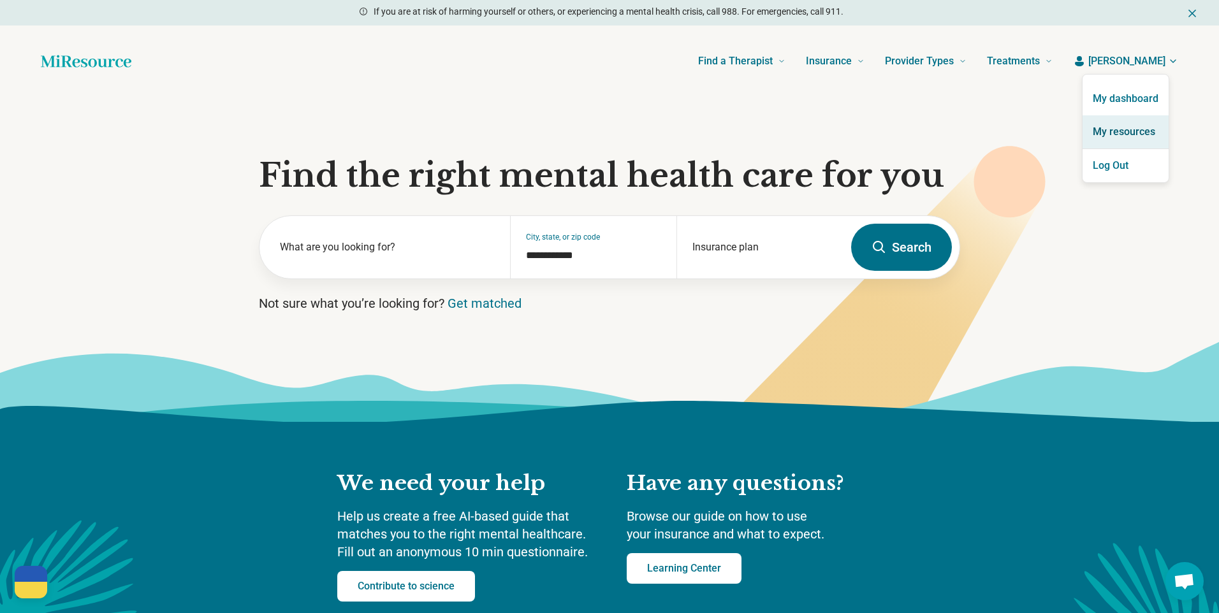
click at [1124, 133] on link "My resources" at bounding box center [1125, 131] width 86 height 33
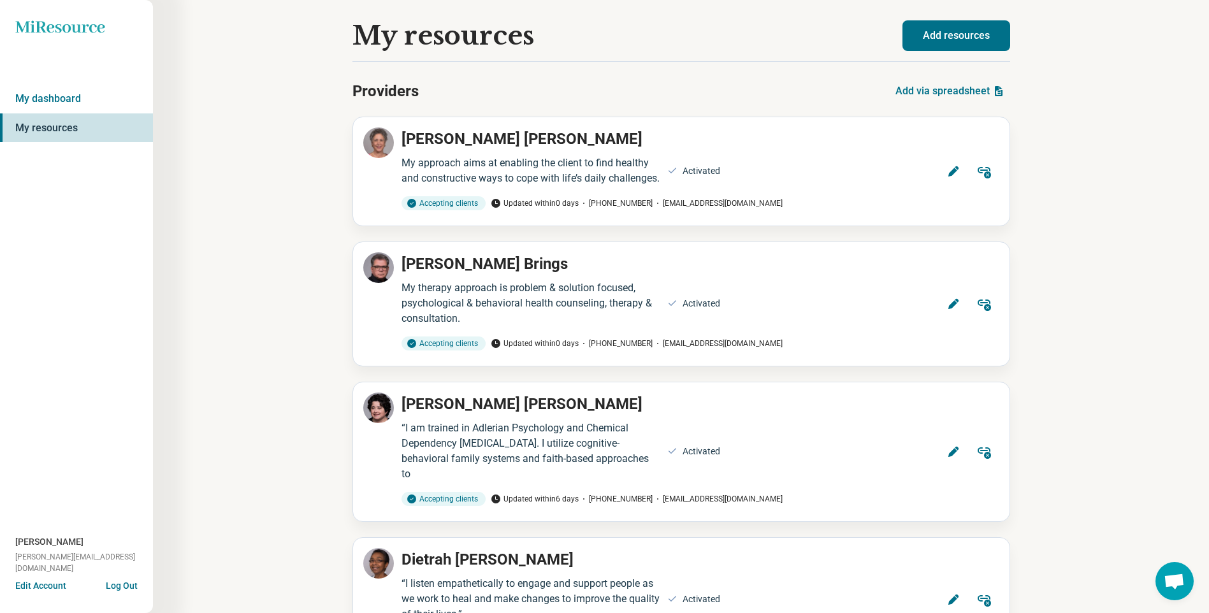
click at [127, 587] on button "Log Out" at bounding box center [122, 584] width 32 height 10
